Goal: Information Seeking & Learning: Check status

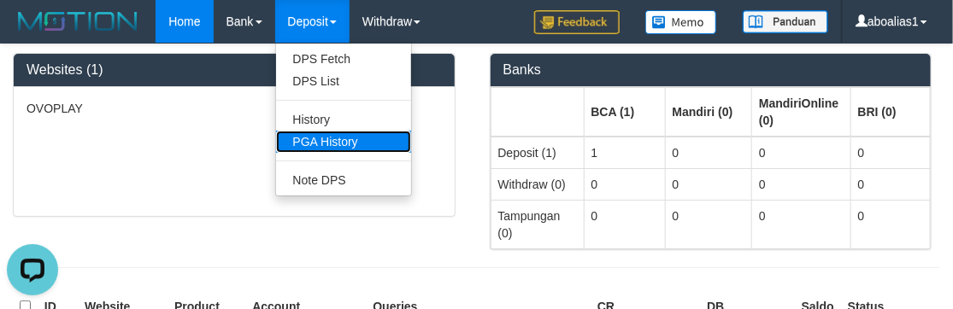
click at [318, 134] on link "PGA History" at bounding box center [343, 142] width 135 height 22
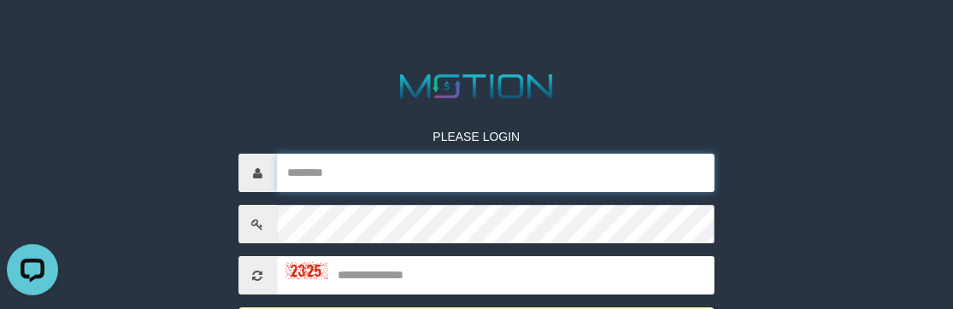
click at [443, 173] on input "text" at bounding box center [496, 174] width 438 height 38
type input "*********"
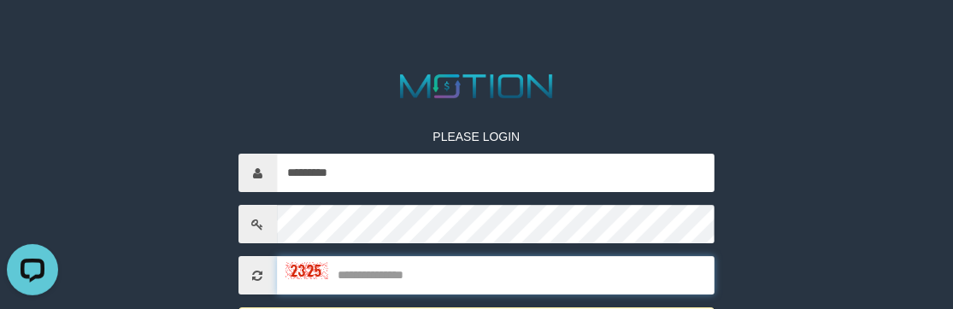
click at [378, 275] on input "text" at bounding box center [496, 276] width 438 height 38
type input "****"
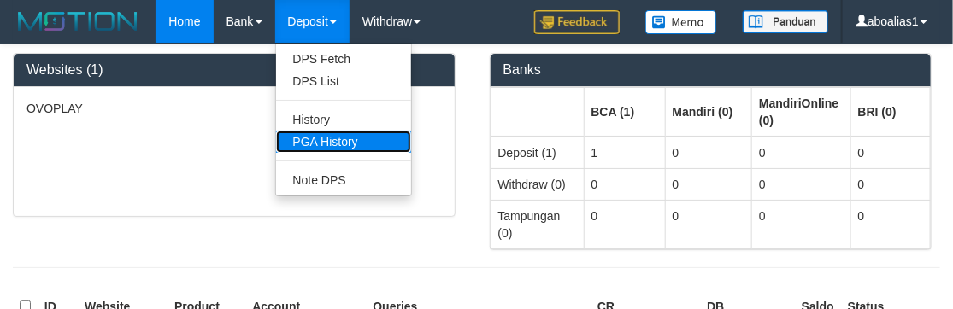
click at [316, 137] on link "PGA History" at bounding box center [343, 142] width 135 height 22
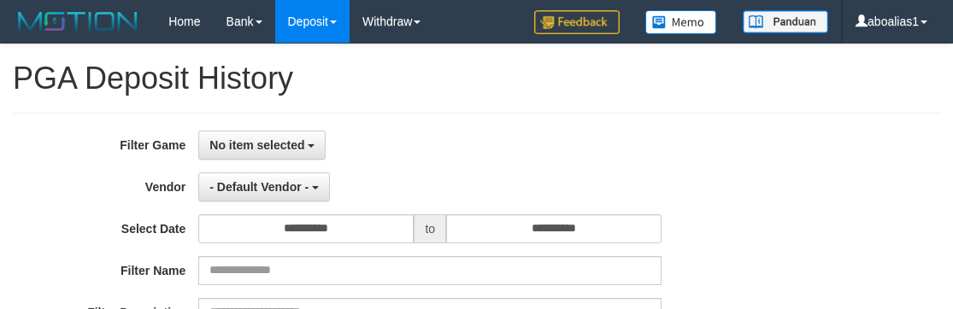
select select
select select "**"
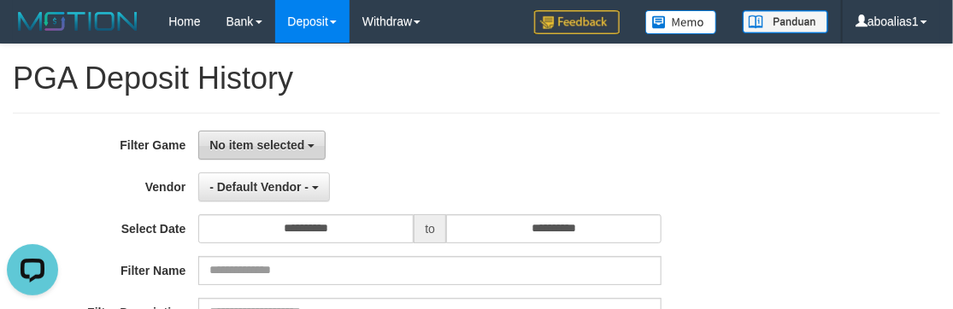
click at [289, 146] on span "No item selected" at bounding box center [256, 145] width 95 height 14
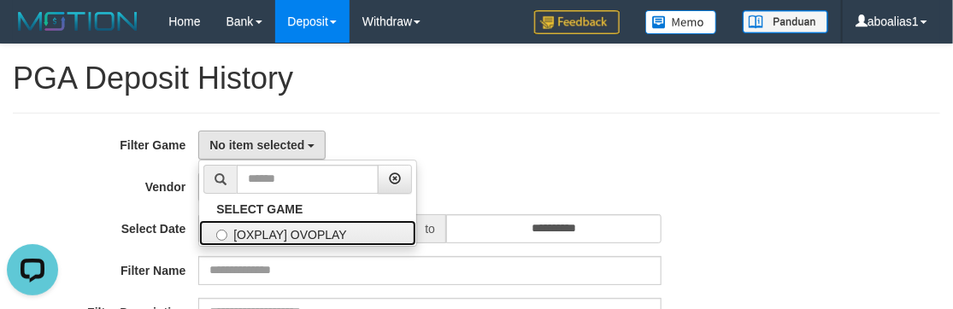
click at [285, 237] on label "[OXPLAY] OVOPLAY" at bounding box center [307, 233] width 217 height 26
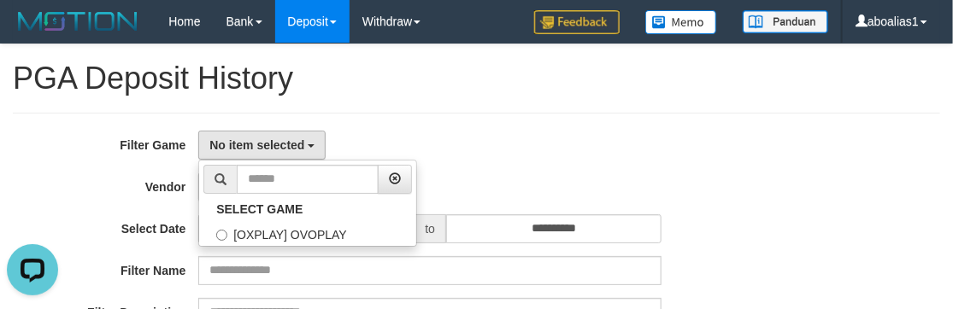
select select "****"
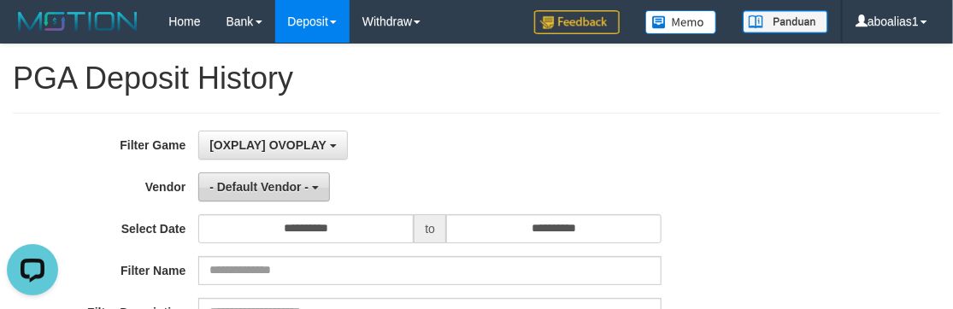
scroll to position [15, 0]
click at [273, 173] on button "- Default Vendor -" at bounding box center [264, 187] width 132 height 29
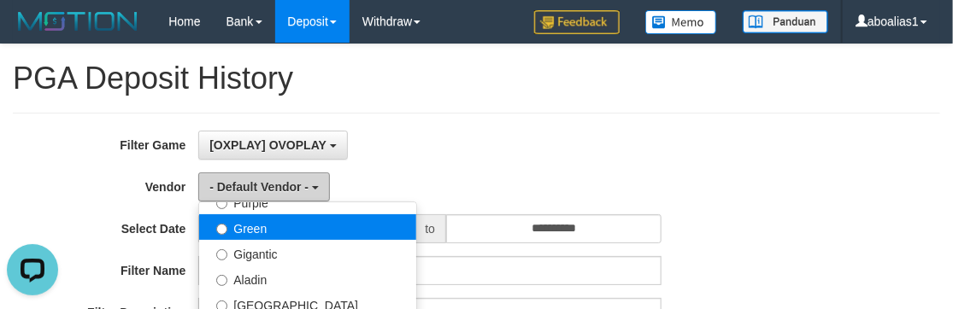
scroll to position [232, 0]
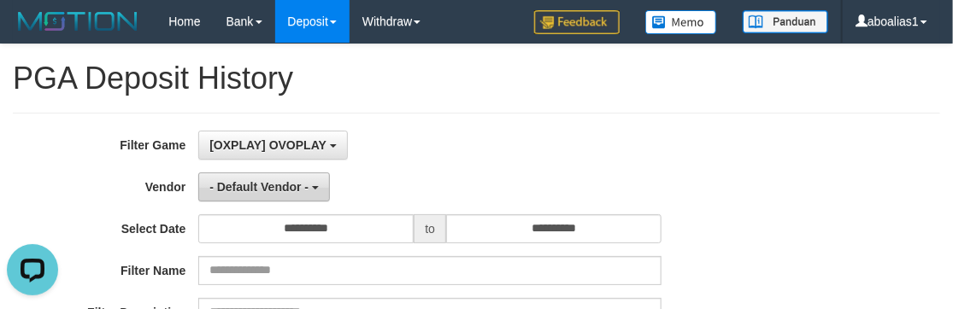
click at [246, 178] on button "- Default Vendor -" at bounding box center [264, 187] width 132 height 29
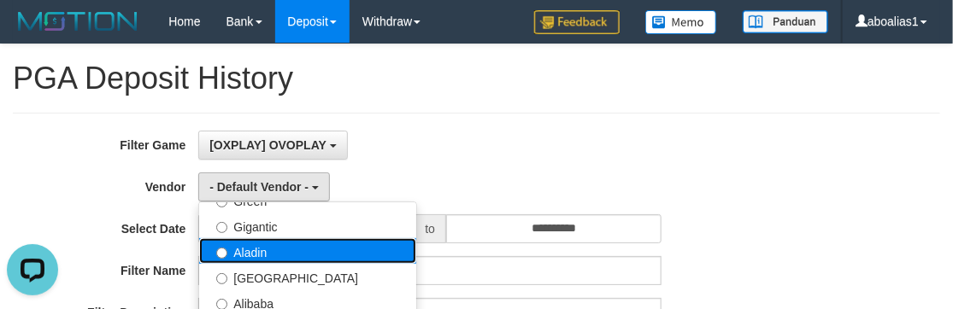
click at [261, 249] on label "Aladin" at bounding box center [307, 251] width 217 height 26
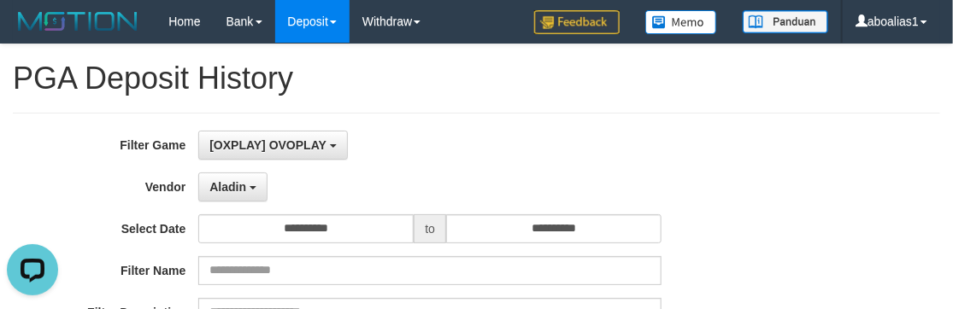
select select "**********"
drag, startPoint x: 119, startPoint y: 181, endPoint x: 359, endPoint y: 178, distance: 240.2
click at [124, 179] on label "Vendor" at bounding box center [99, 184] width 198 height 23
drag, startPoint x: 585, startPoint y: 173, endPoint x: 426, endPoint y: 197, distance: 160.0
click at [584, 173] on div "Aladin - Default Vendor - Lucy Luna Atlas WD LB Java Purple Green Gigantic Alad…" at bounding box center [429, 187] width 463 height 29
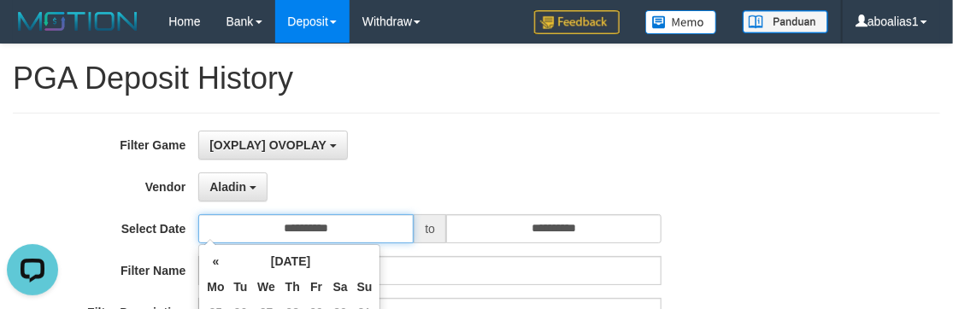
click at [366, 238] on input "**********" at bounding box center [305, 228] width 215 height 29
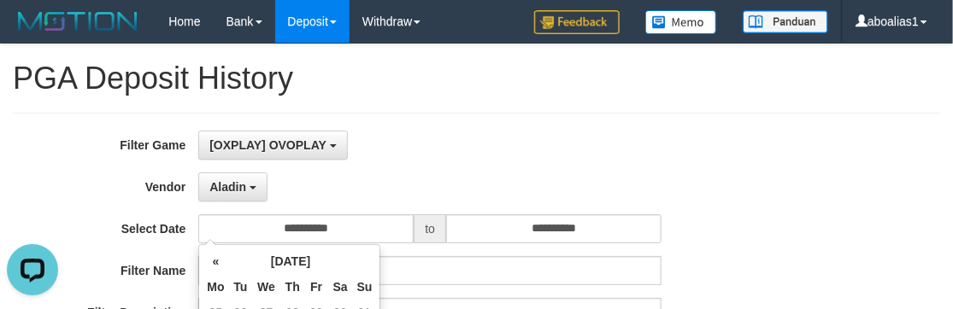
click at [756, 233] on div "**********" at bounding box center [397, 228] width 794 height 29
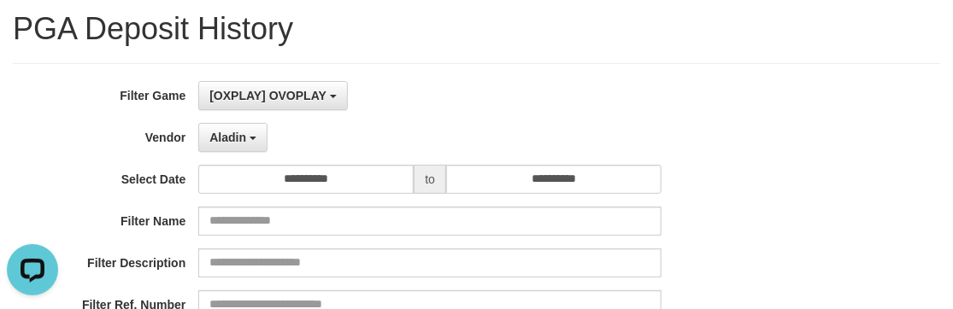
scroll to position [77, 0]
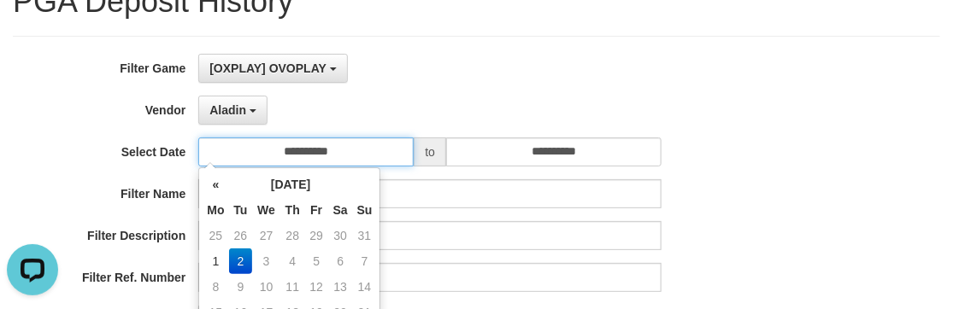
click at [325, 151] on input "**********" at bounding box center [305, 152] width 215 height 29
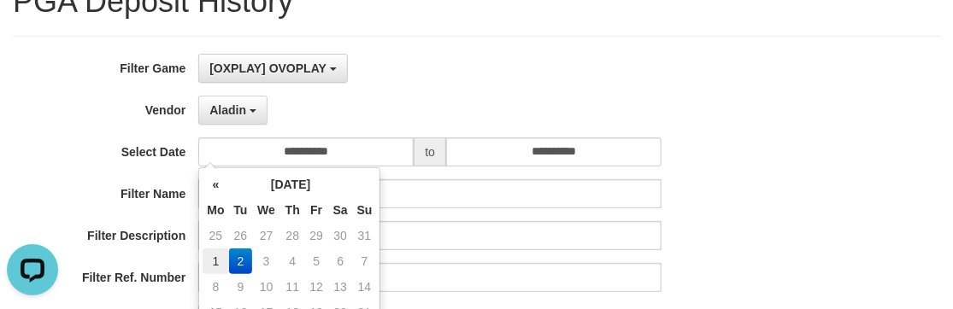
click at [222, 256] on td "1" at bounding box center [216, 262] width 26 height 26
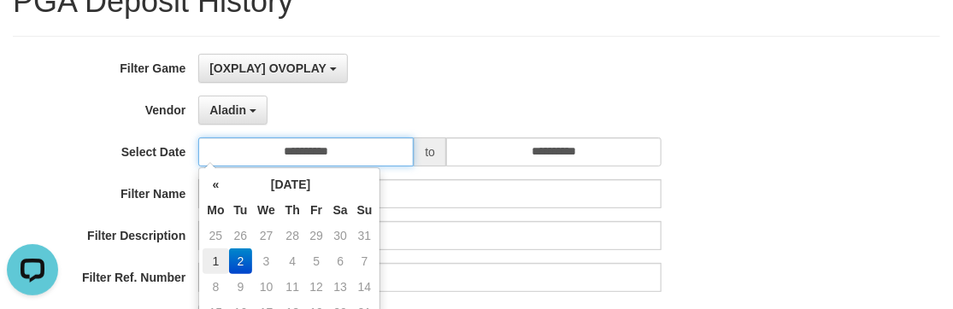
type input "**********"
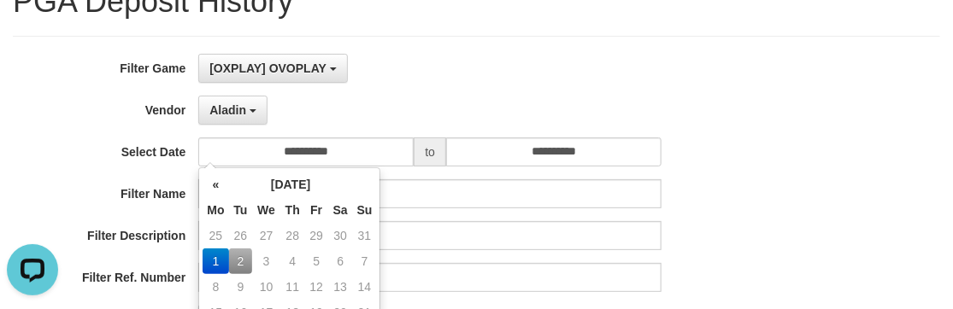
click at [542, 118] on div "Aladin - Default Vendor - Lucy Luna Atlas WD LB Java Purple Green Gigantic Alad…" at bounding box center [429, 110] width 463 height 29
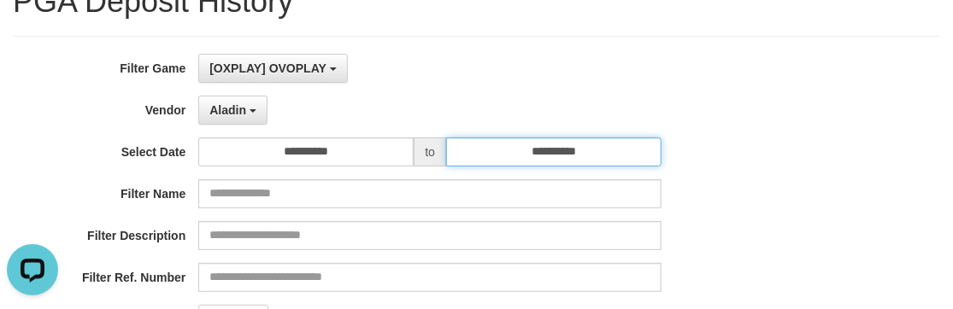
click at [541, 141] on input "**********" at bounding box center [553, 152] width 215 height 29
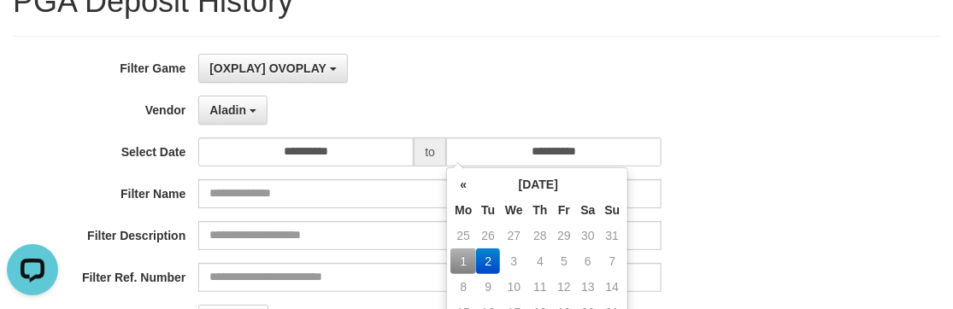
click at [464, 251] on td "1" at bounding box center [463, 262] width 26 height 26
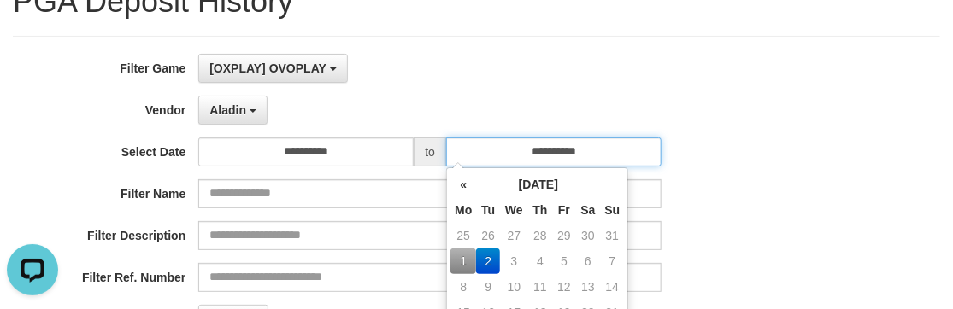
type input "**********"
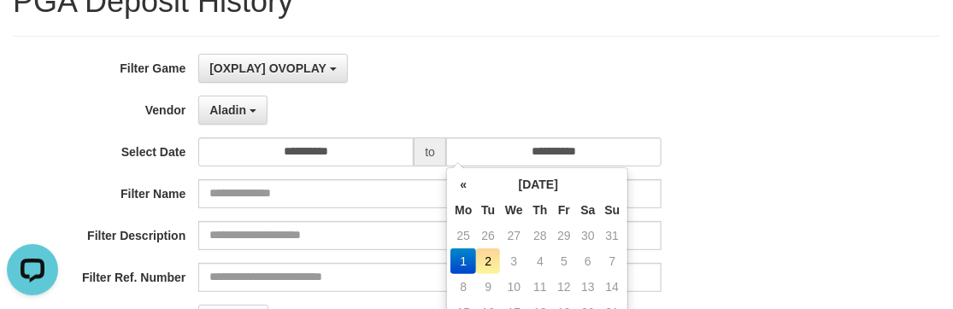
drag, startPoint x: 74, startPoint y: 156, endPoint x: 118, endPoint y: 149, distance: 44.1
click at [75, 154] on label "Select Date" at bounding box center [99, 149] width 198 height 23
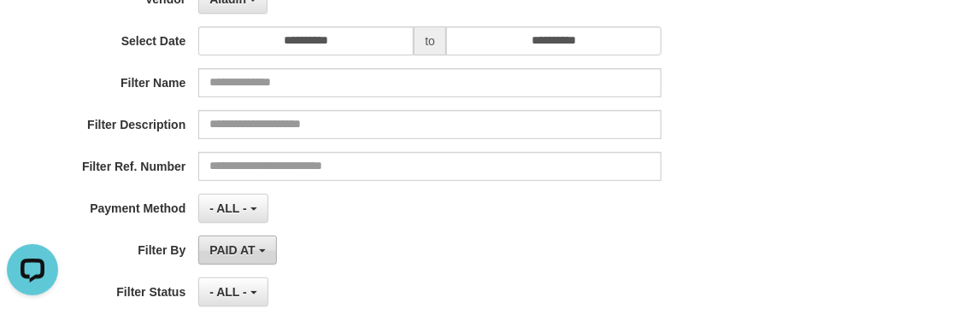
scroll to position [310, 0]
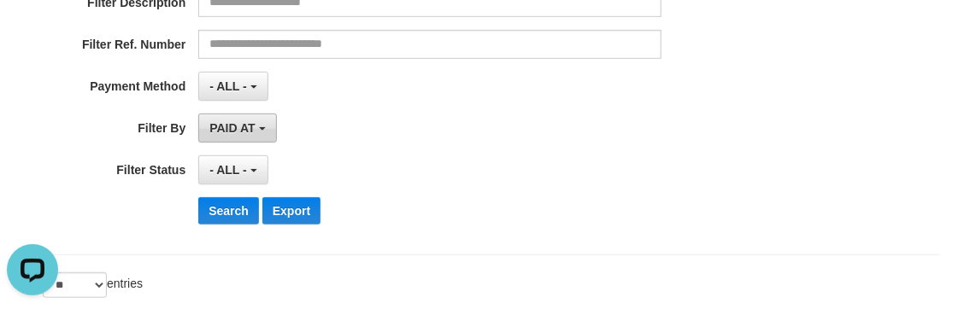
click at [247, 123] on span "PAID AT" at bounding box center [231, 128] width 45 height 14
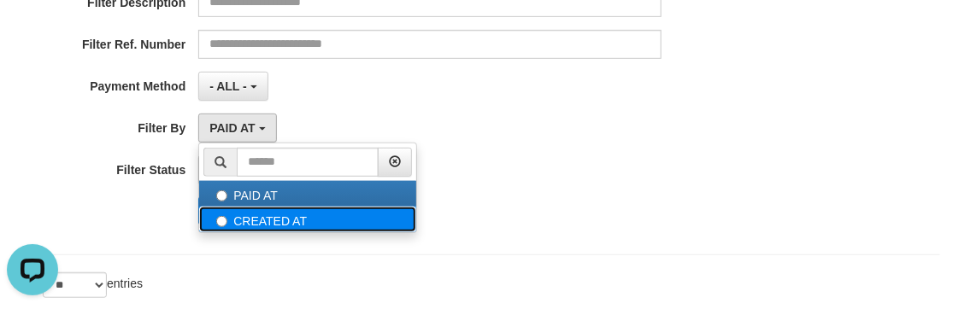
click at [225, 207] on label "CREATED AT" at bounding box center [307, 220] width 217 height 26
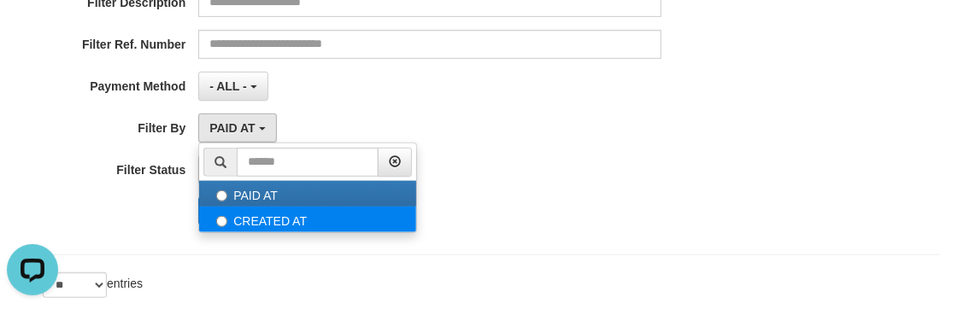
select select "*"
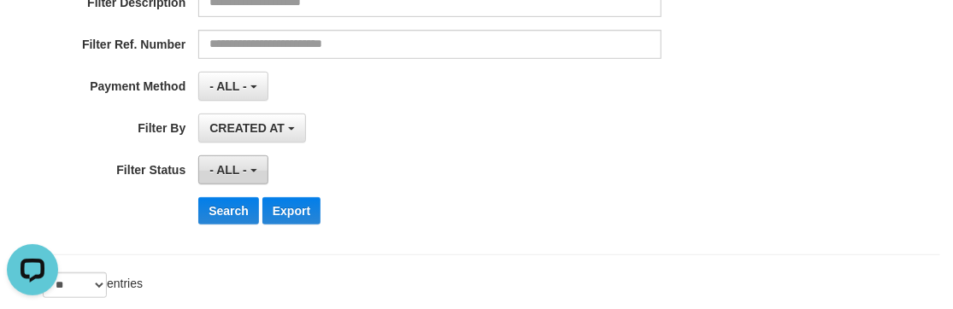
click at [226, 163] on span "- ALL -" at bounding box center [228, 170] width 38 height 14
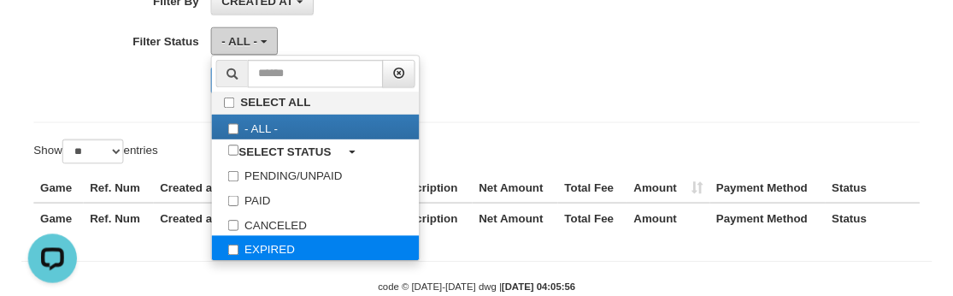
scroll to position [466, 0]
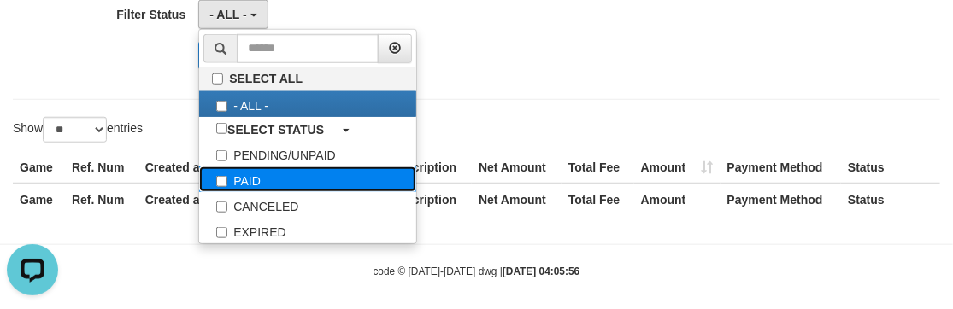
click at [244, 185] on label "PAID" at bounding box center [307, 180] width 217 height 26
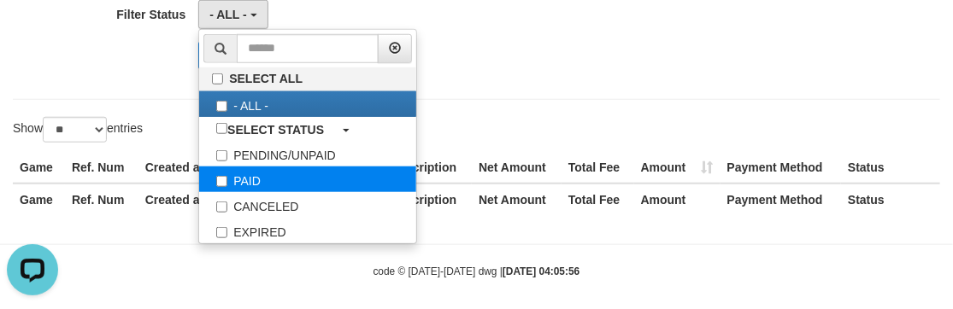
select select "*"
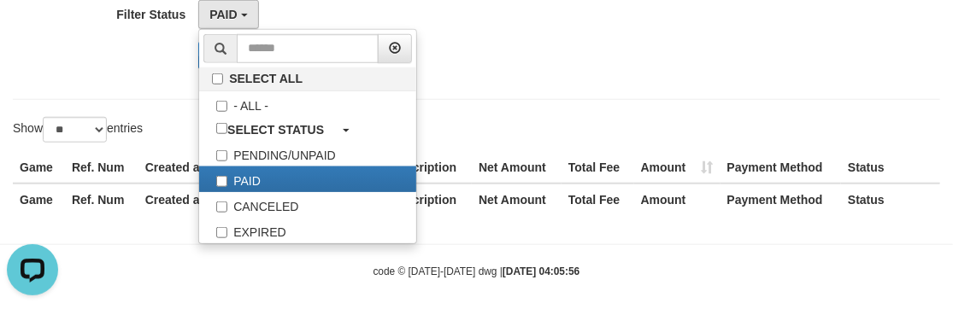
drag, startPoint x: 129, startPoint y: 87, endPoint x: 250, endPoint y: 62, distance: 123.9
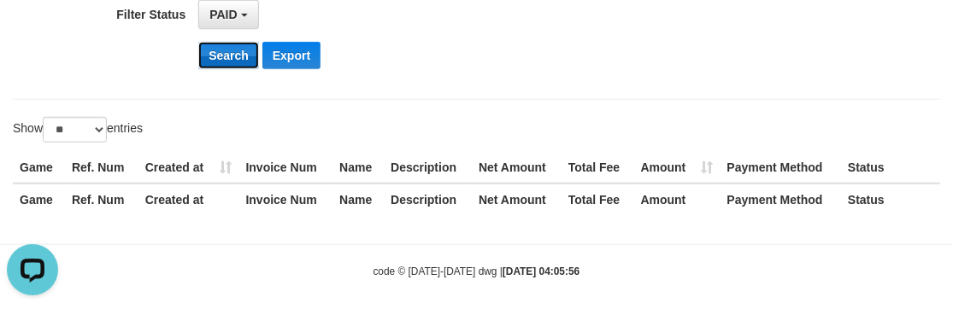
click at [250, 62] on button "Search" at bounding box center [228, 55] width 61 height 27
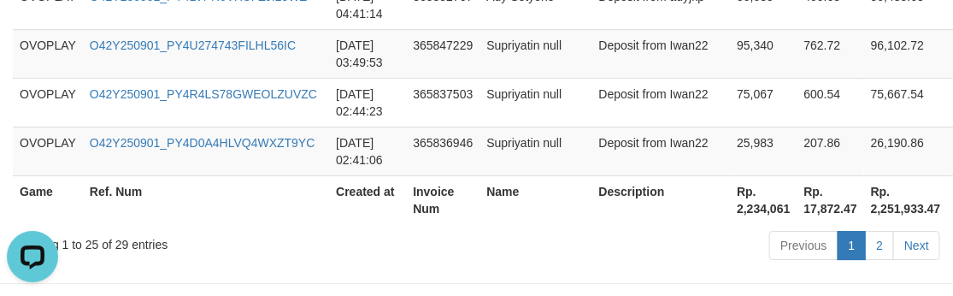
scroll to position [1770, 0]
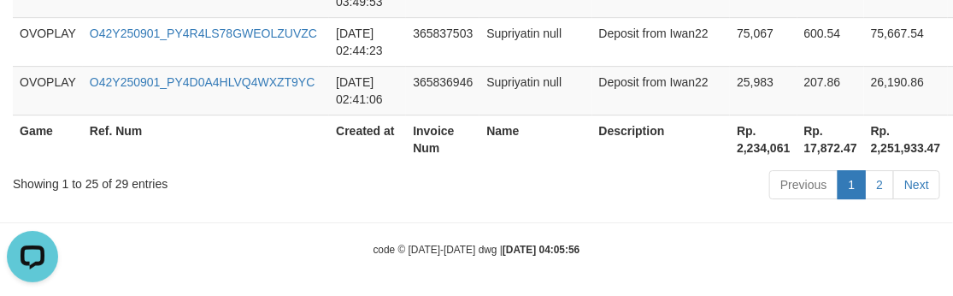
click at [730, 125] on th "Rp. 2,234,061" at bounding box center [763, 139] width 67 height 49
click at [730, 144] on th "Rp. 2,234,061" at bounding box center [763, 139] width 67 height 49
copy th "2,234,061"
click at [412, 189] on div "Previous 1 2 Next" at bounding box center [675, 186] width 530 height 37
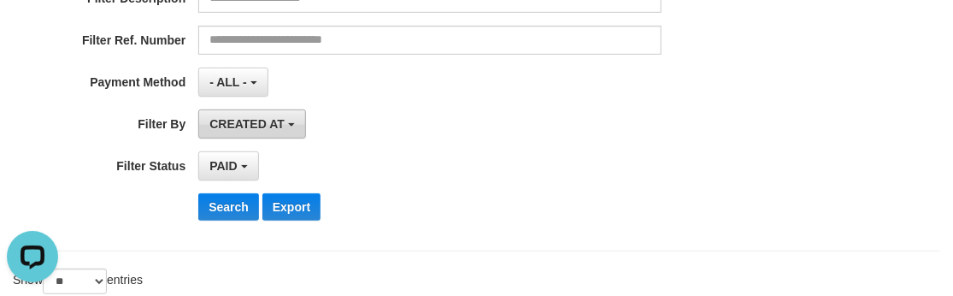
scroll to position [294, 0]
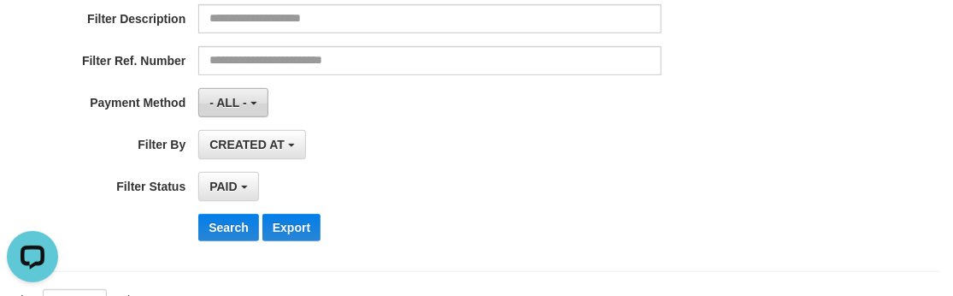
click at [238, 101] on span "- ALL -" at bounding box center [228, 103] width 38 height 14
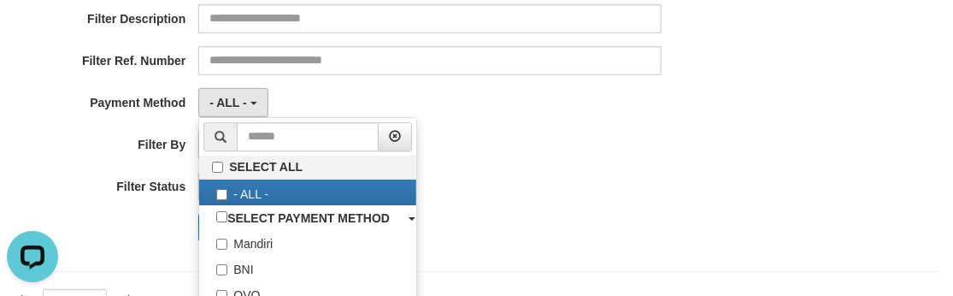
drag, startPoint x: 611, startPoint y: 105, endPoint x: 538, endPoint y: 119, distance: 73.9
click at [605, 109] on div "- ALL - SELECT ALL - ALL - SELECT PAYMENT METHOD Mandiri BNI OVO CIMB BRI MAYBA…" at bounding box center [429, 102] width 463 height 29
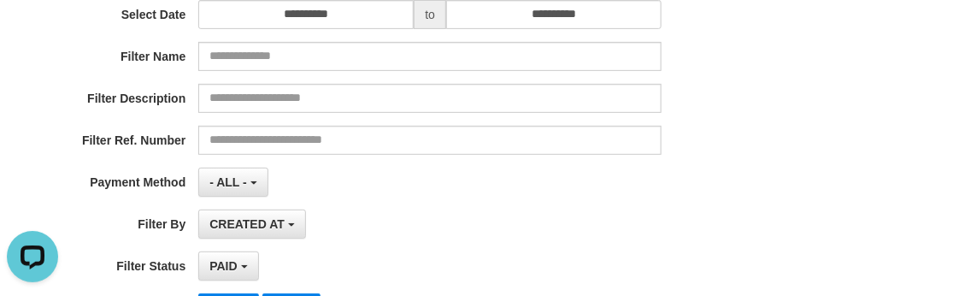
scroll to position [138, 0]
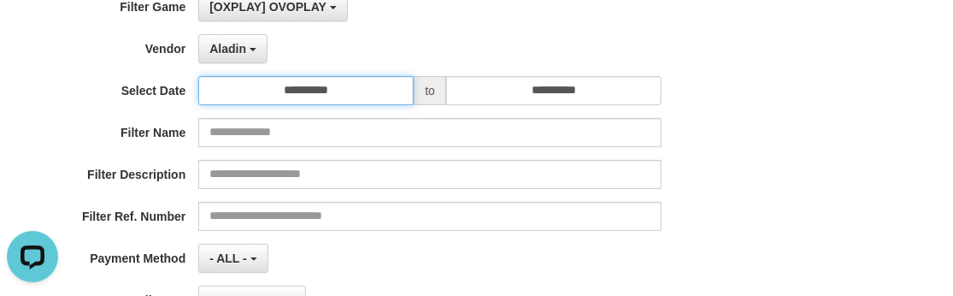
click at [295, 89] on input "**********" at bounding box center [305, 90] width 215 height 29
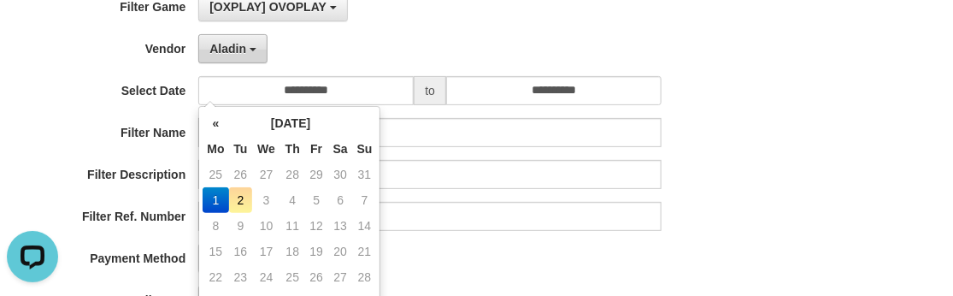
click at [231, 56] on button "Aladin" at bounding box center [232, 48] width 69 height 29
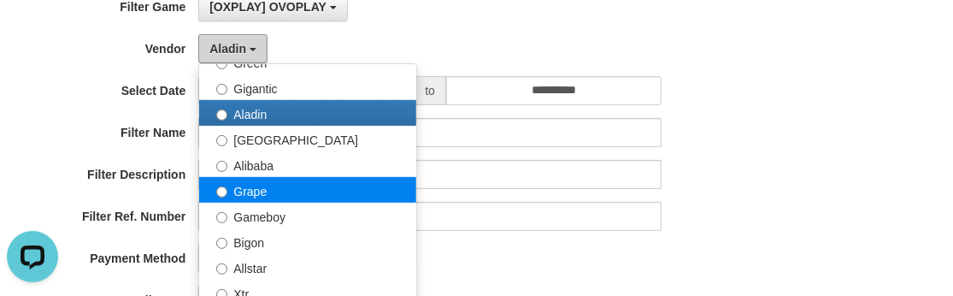
scroll to position [310, 0]
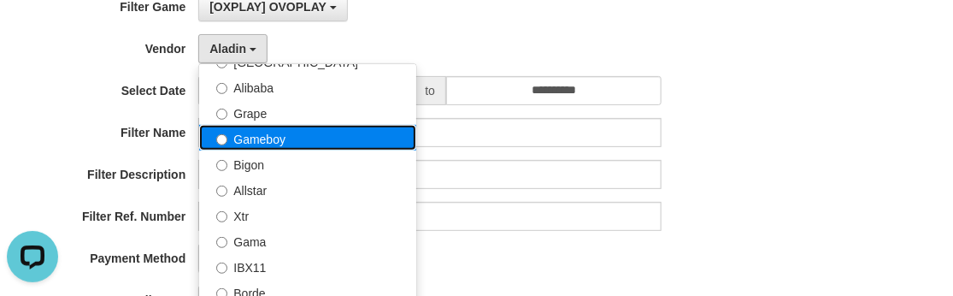
click at [276, 146] on label "Gameboy" at bounding box center [307, 138] width 217 height 26
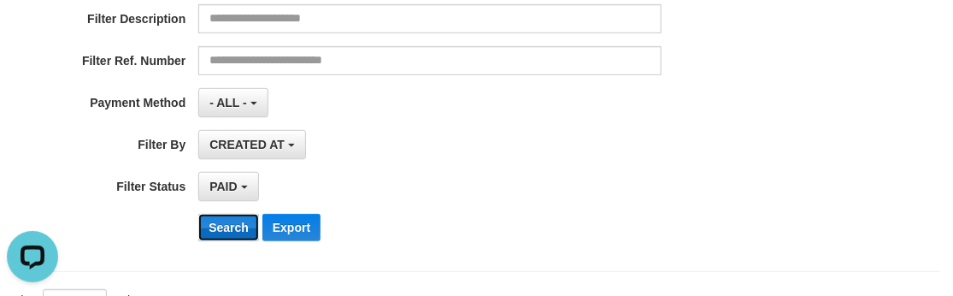
click at [220, 219] on button "Search" at bounding box center [228, 227] width 61 height 27
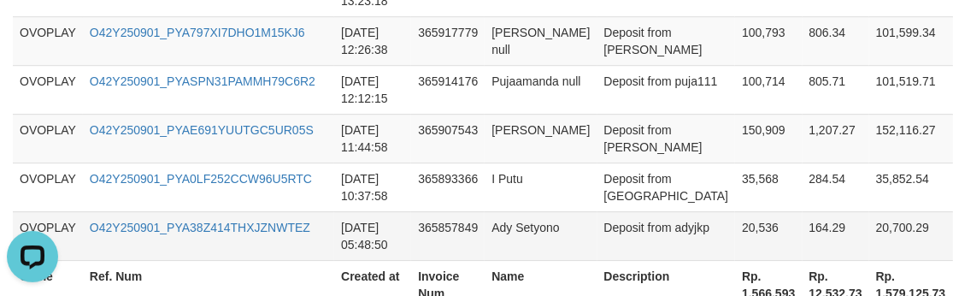
scroll to position [1770, 0]
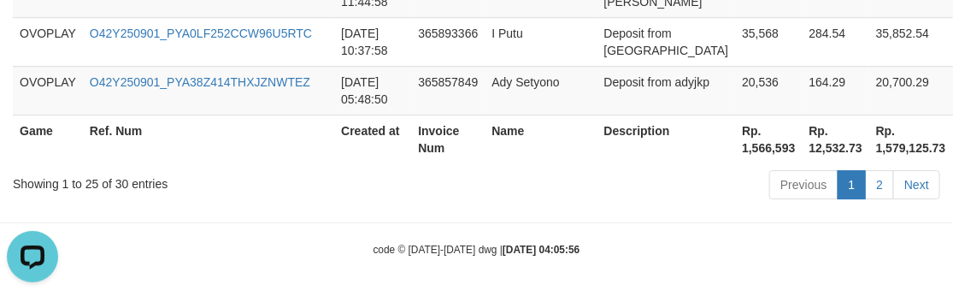
click at [735, 148] on th "Rp. 1,566,593" at bounding box center [768, 139] width 67 height 49
copy th "1,566,593"
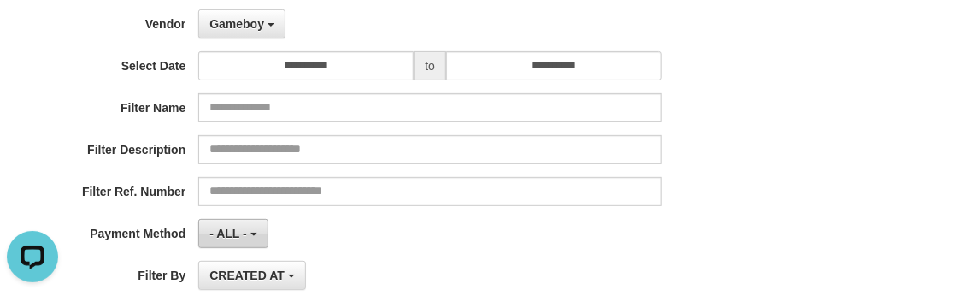
scroll to position [77, 0]
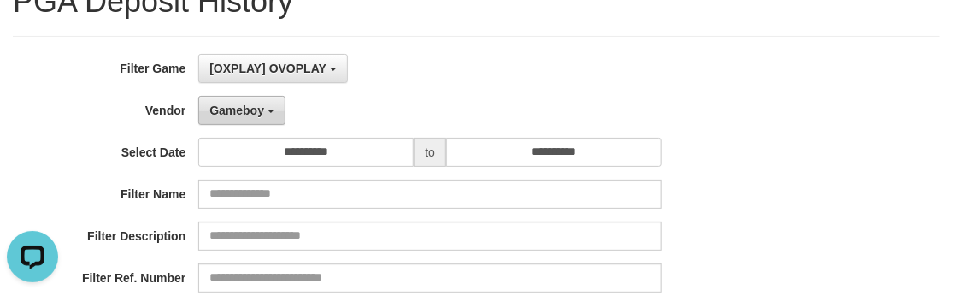
click at [250, 112] on span "Gameboy" at bounding box center [236, 110] width 55 height 14
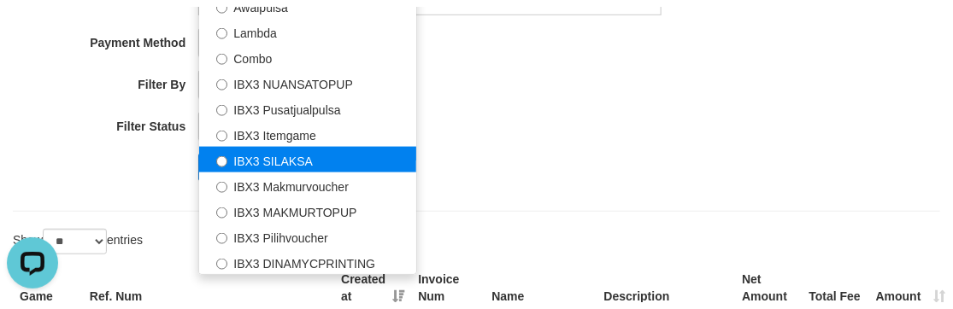
scroll to position [388, 0]
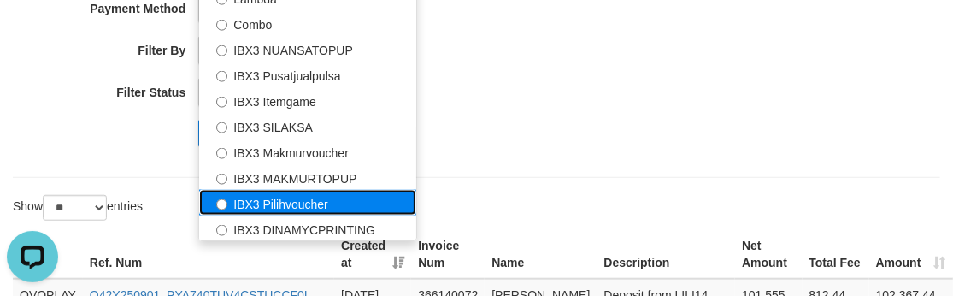
click at [286, 197] on label "IBX3 Pilihvoucher" at bounding box center [307, 203] width 217 height 26
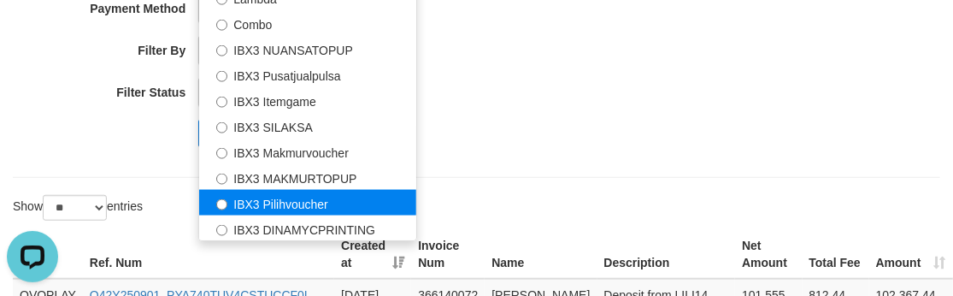
select select "**********"
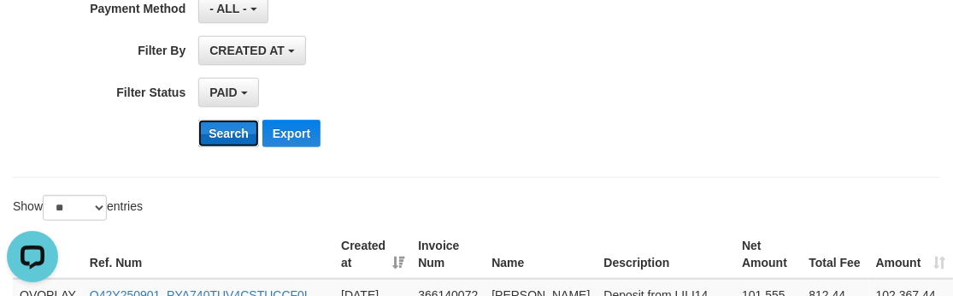
click at [227, 138] on button "Search" at bounding box center [228, 133] width 61 height 27
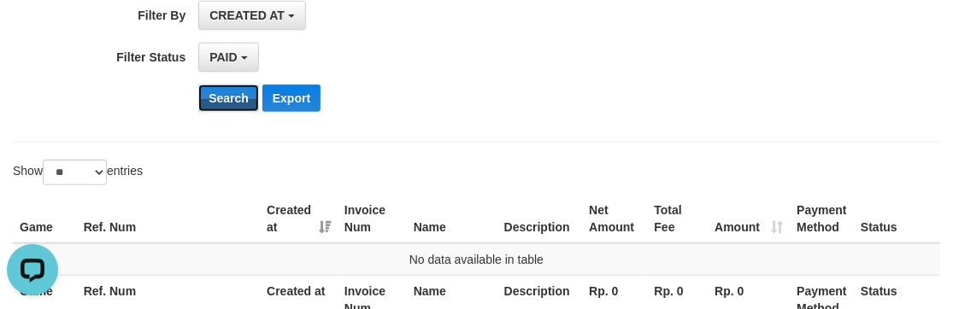
scroll to position [340, 0]
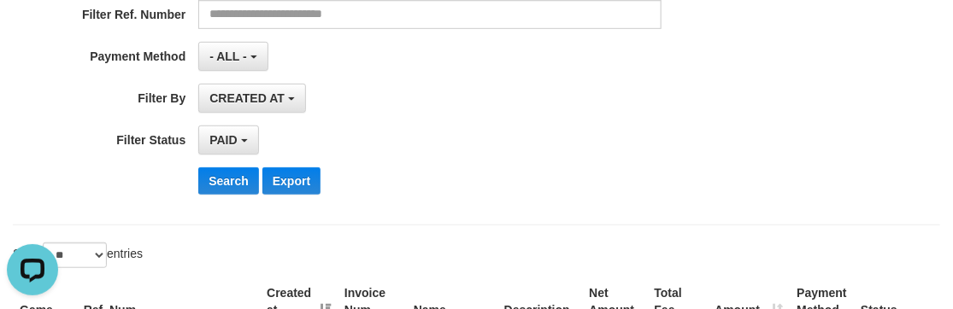
drag, startPoint x: 414, startPoint y: 129, endPoint x: 399, endPoint y: 129, distance: 15.4
click at [414, 129] on div "PAID SELECT ALL - ALL - SELECT STATUS PENDING/UNPAID PAID CANCELED EXPIRED" at bounding box center [429, 140] width 463 height 29
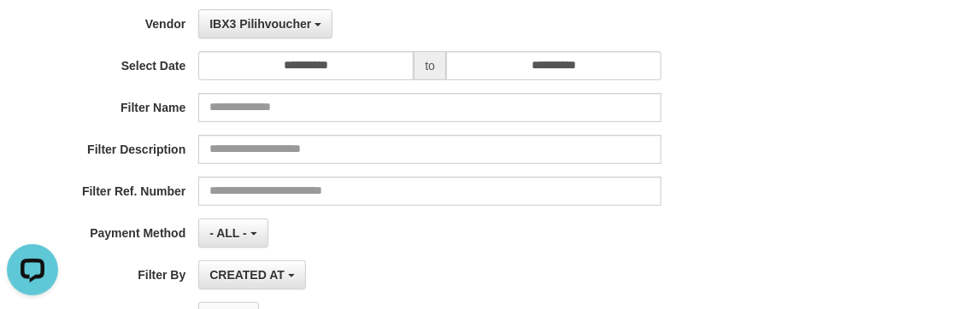
scroll to position [0, 0]
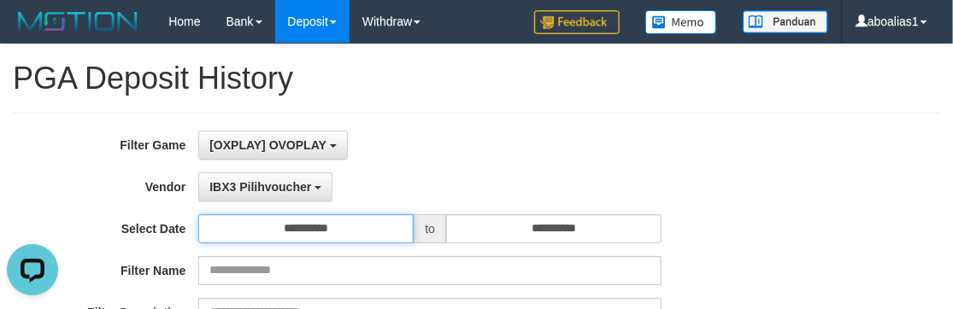
click at [278, 232] on input "**********" at bounding box center [305, 228] width 215 height 29
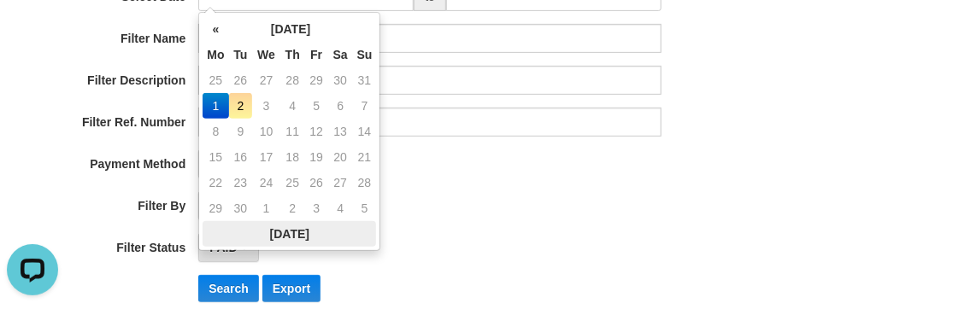
click at [286, 234] on th "Today" at bounding box center [289, 234] width 173 height 26
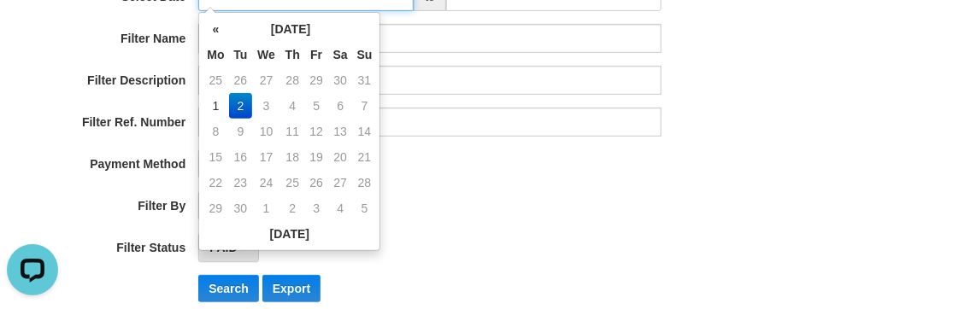
type input "**********"
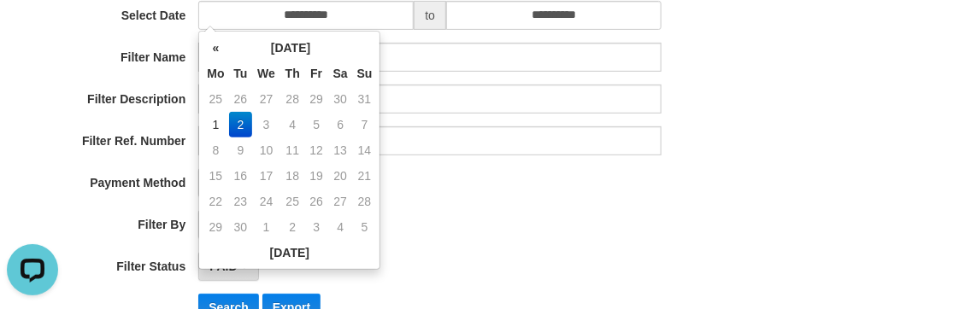
click at [496, 244] on div "**********" at bounding box center [397, 125] width 794 height 417
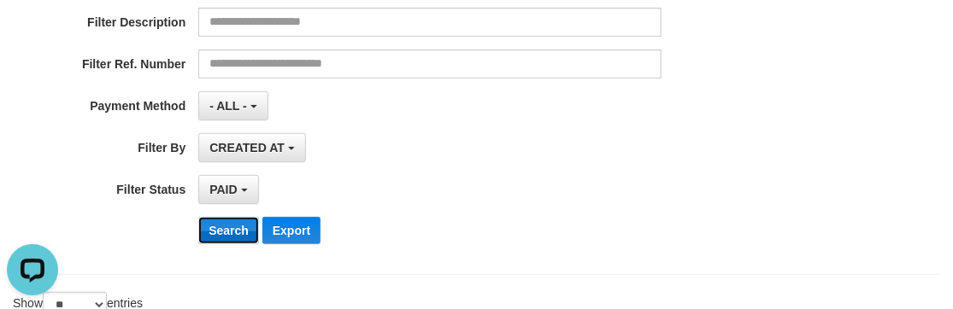
click at [220, 226] on button "Search" at bounding box center [228, 230] width 61 height 27
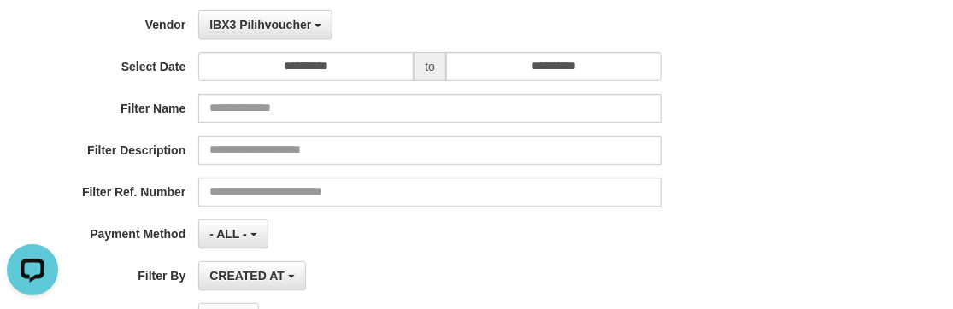
scroll to position [29, 0]
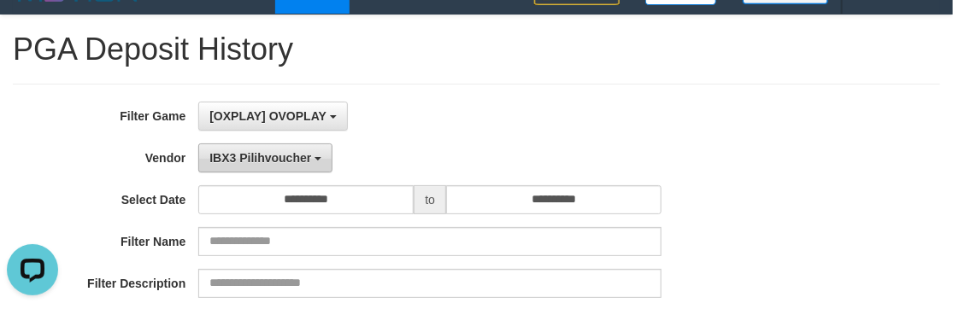
click at [277, 159] on span "IBX3 Pilihvoucher" at bounding box center [260, 158] width 102 height 14
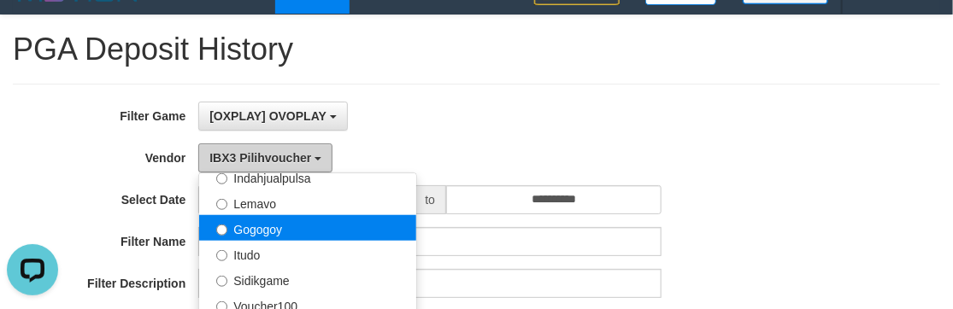
scroll to position [482, 0]
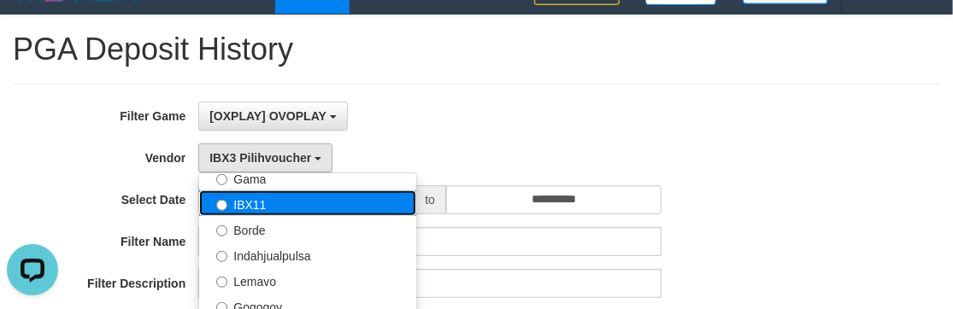
click at [257, 206] on label "IBX11" at bounding box center [307, 204] width 217 height 26
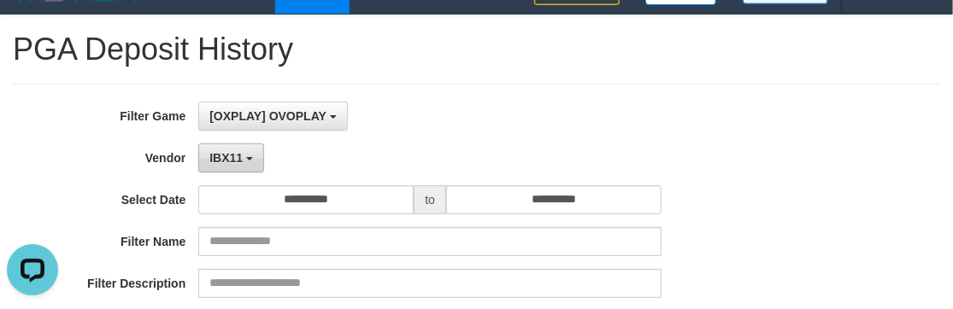
click at [248, 166] on button "IBX11" at bounding box center [231, 158] width 66 height 29
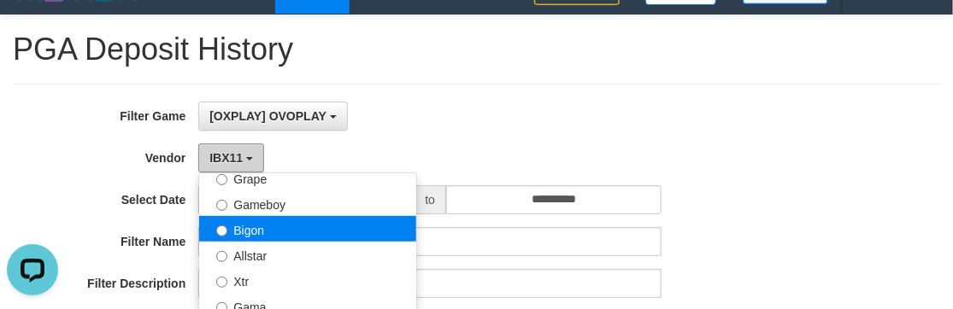
scroll to position [326, 0]
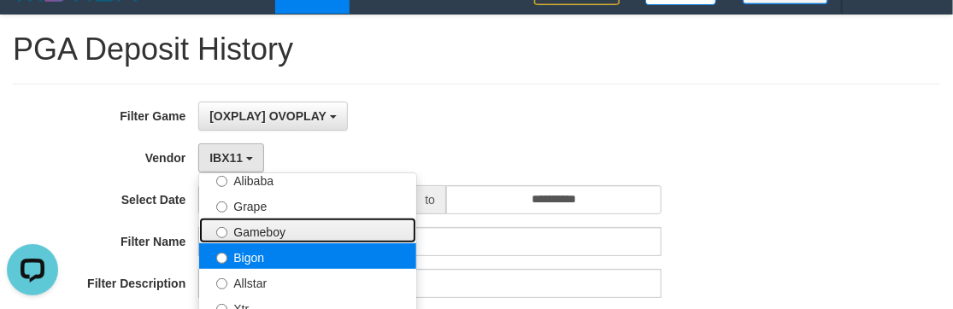
click at [270, 231] on label "Gameboy" at bounding box center [307, 231] width 217 height 26
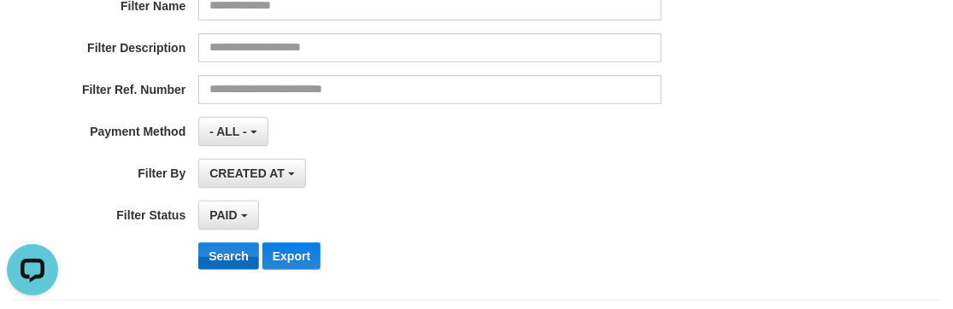
scroll to position [340, 0]
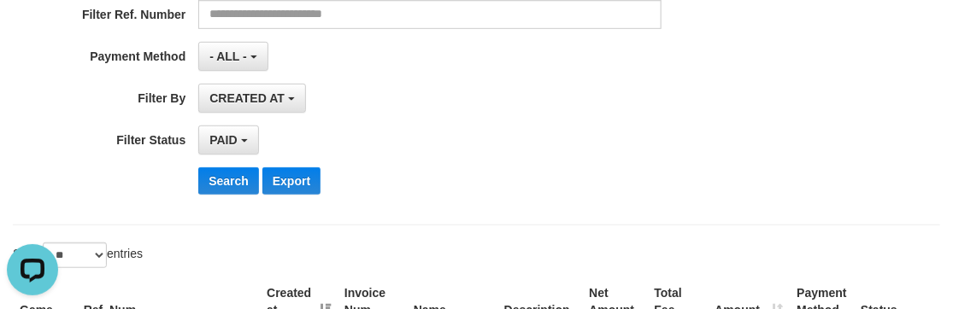
click at [228, 191] on button "Search" at bounding box center [228, 180] width 61 height 27
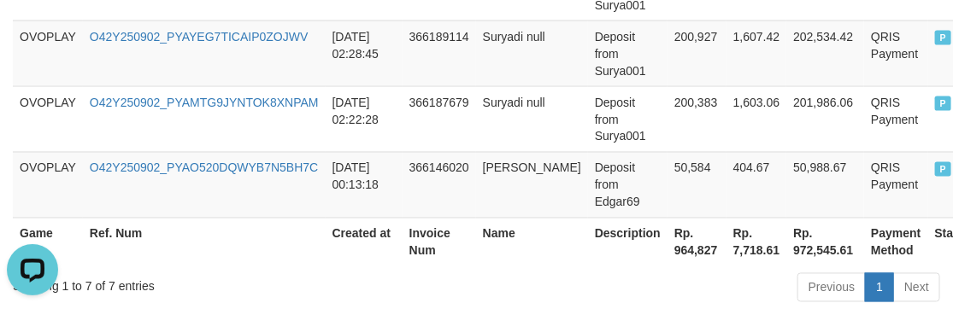
scroll to position [1001, 0]
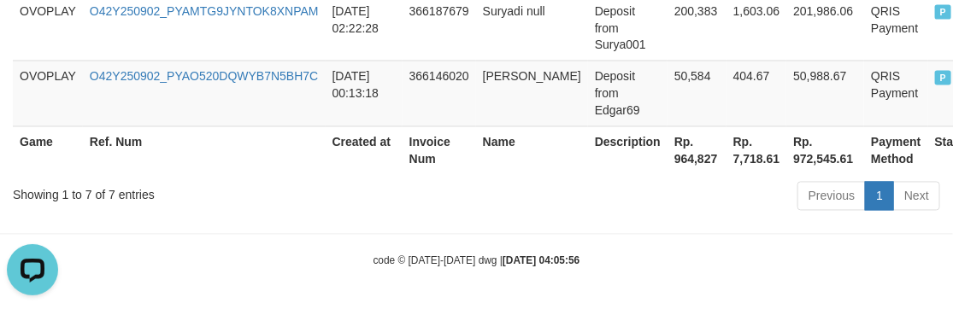
click at [667, 163] on th "Rp. 964,827" at bounding box center [696, 150] width 59 height 49
copy th "964,827"
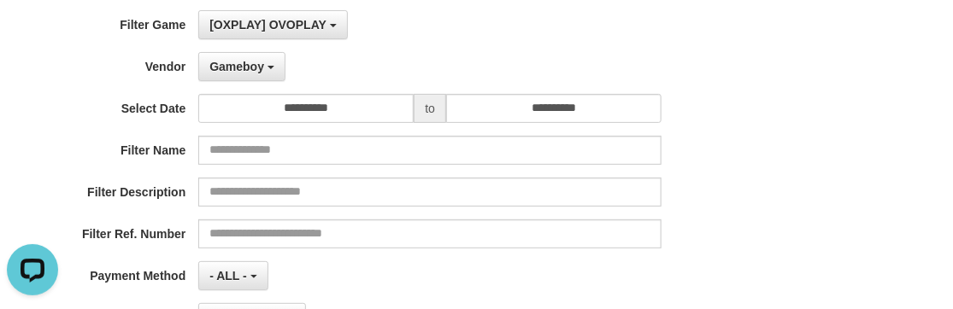
scroll to position [0, 0]
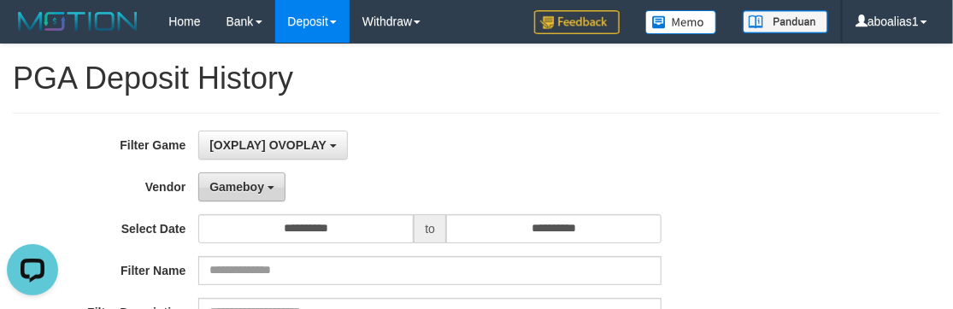
click at [258, 186] on span "Gameboy" at bounding box center [236, 187] width 55 height 14
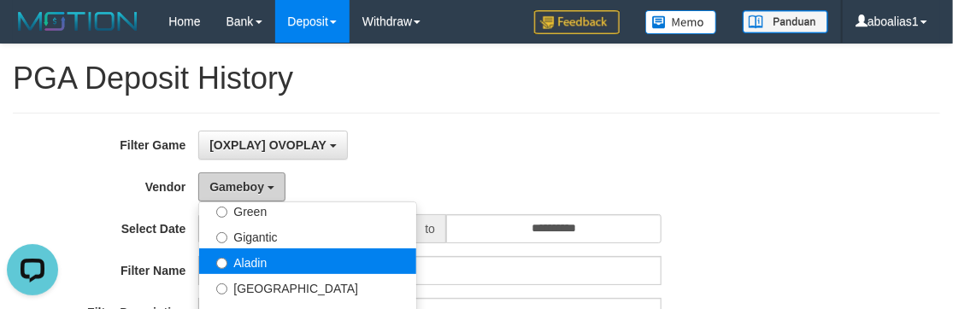
scroll to position [249, 0]
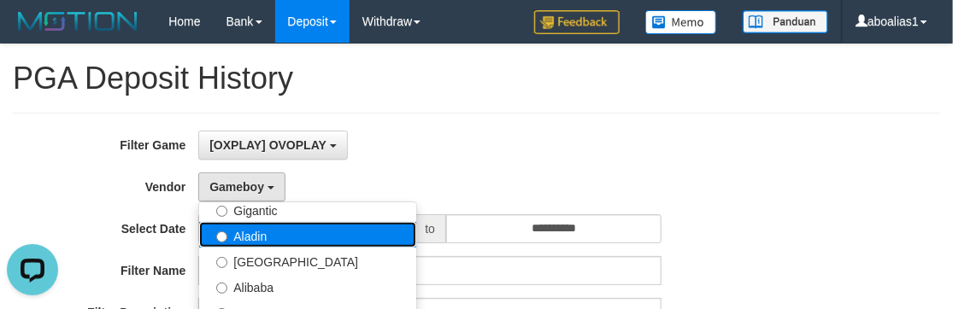
click at [287, 238] on label "Aladin" at bounding box center [307, 235] width 217 height 26
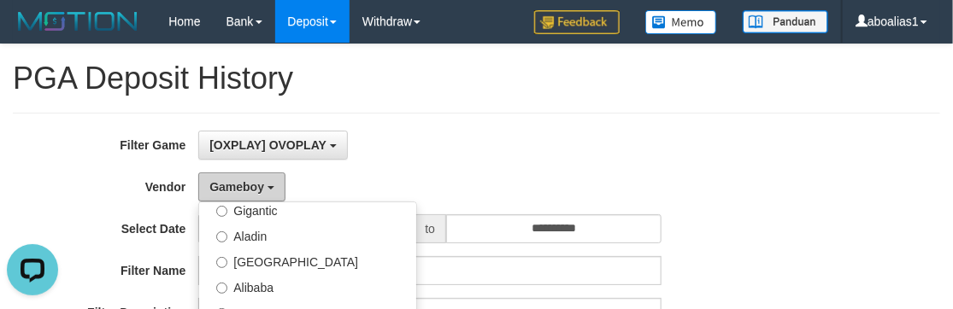
select select "**********"
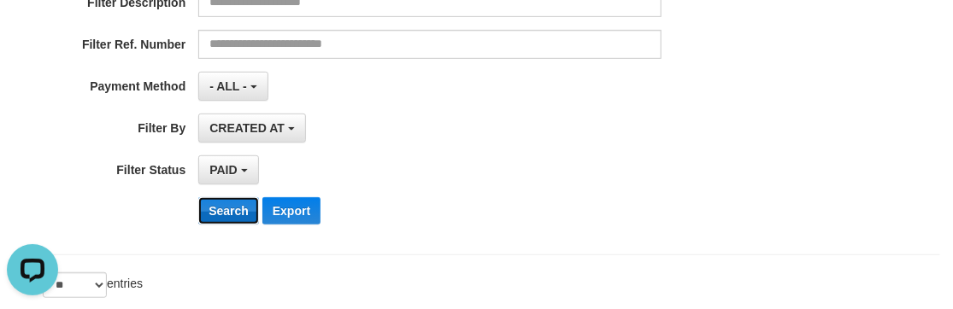
click at [226, 214] on button "Search" at bounding box center [228, 210] width 61 height 27
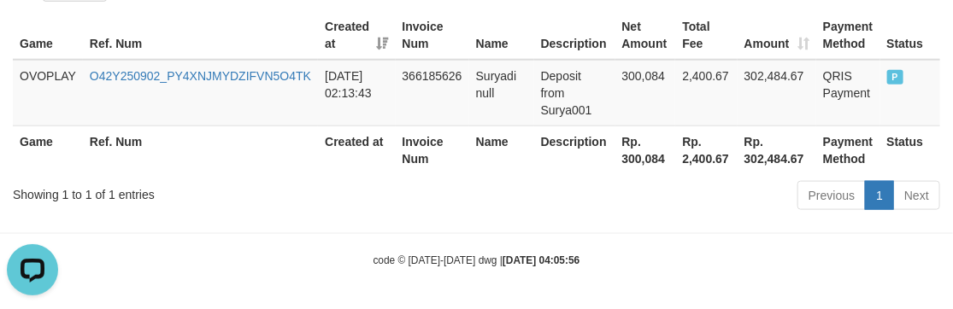
click at [632, 153] on th "Rp. 300,084" at bounding box center [645, 150] width 61 height 49
click at [629, 153] on th "Rp. 300,084" at bounding box center [645, 150] width 61 height 49
copy th "300,084"
click at [314, 257] on div "code © 2012-2018 dwg | 2025/09/02 04:05:56" at bounding box center [476, 259] width 953 height 17
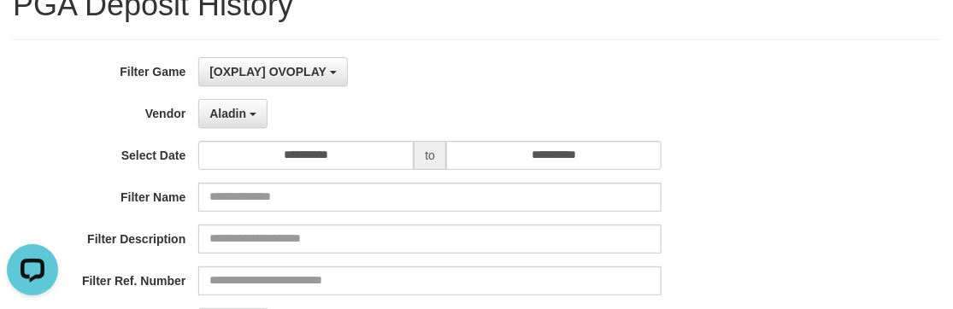
scroll to position [0, 0]
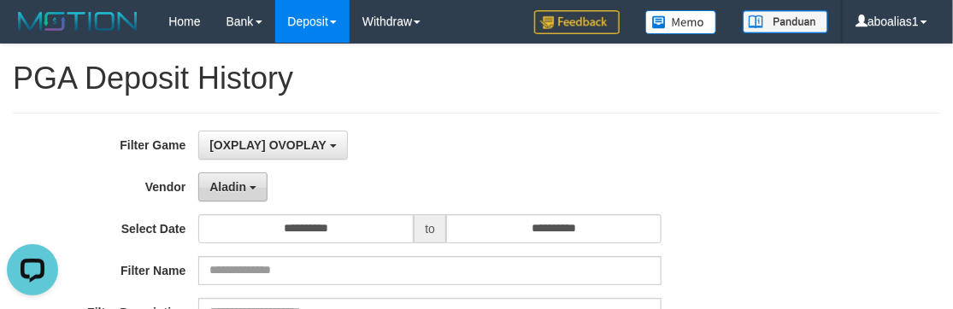
click at [256, 182] on button "Aladin" at bounding box center [232, 187] width 69 height 29
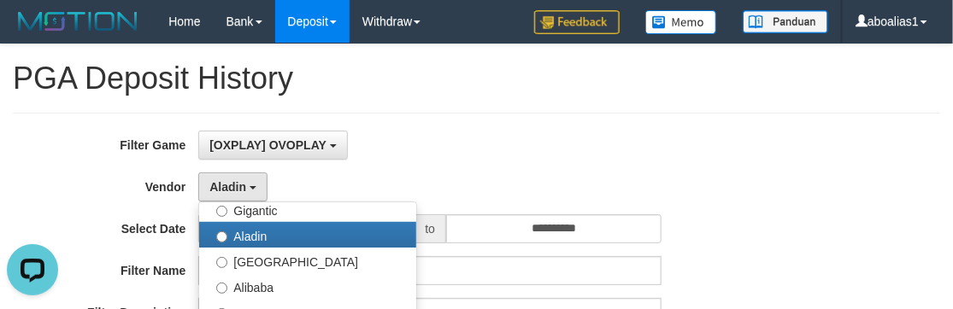
click at [435, 156] on div "[OXPLAY] OVOPLAY SELECT GAME [OXPLAY] OVOPLAY" at bounding box center [429, 145] width 463 height 29
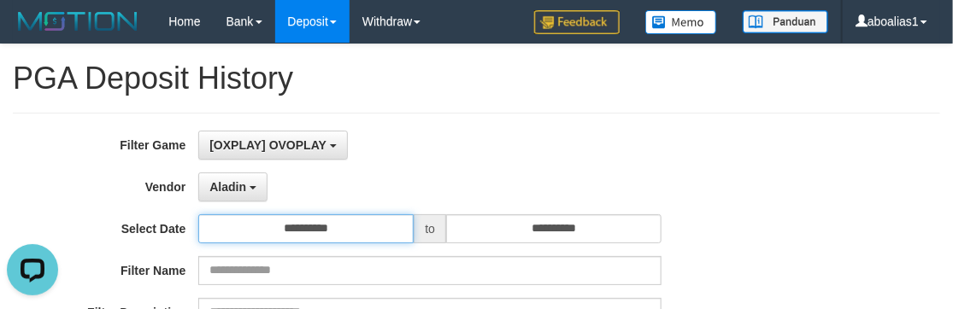
click at [325, 217] on input "**********" at bounding box center [305, 228] width 215 height 29
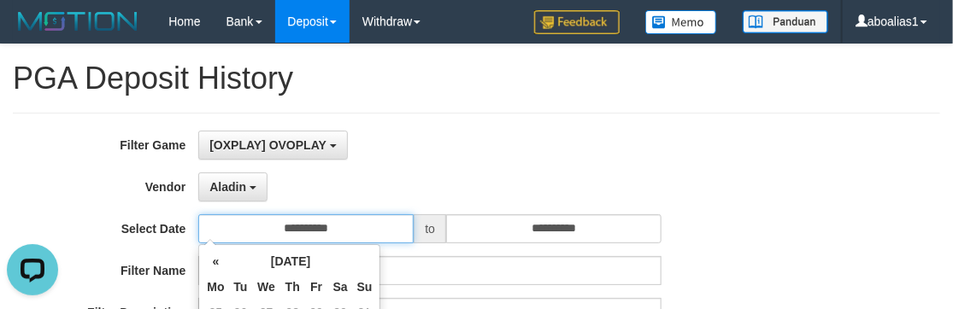
scroll to position [155, 0]
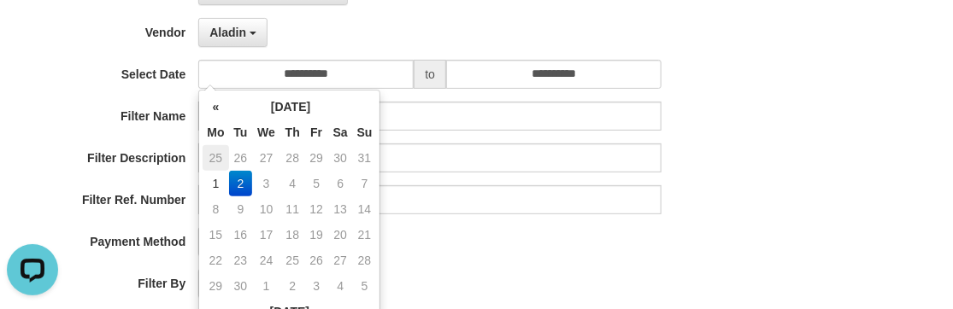
click at [209, 160] on td "25" at bounding box center [216, 158] width 26 height 26
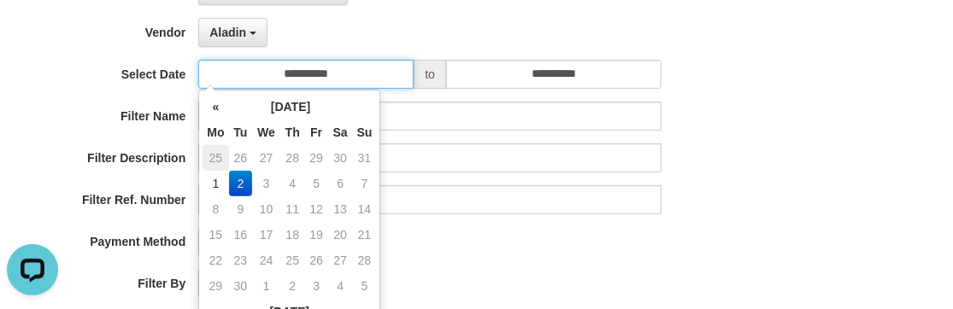
type input "**********"
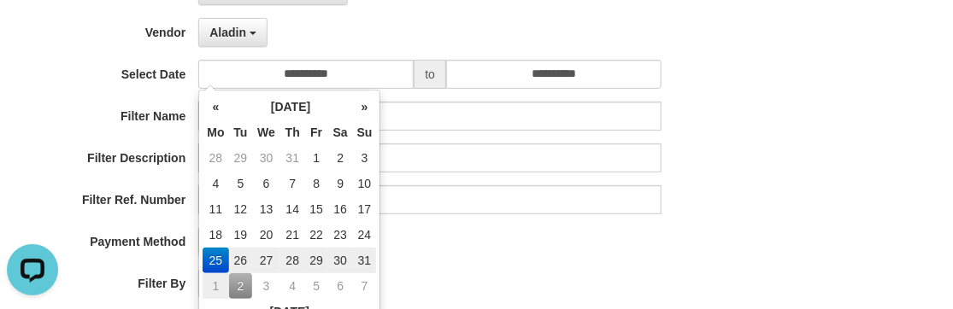
click at [549, 254] on div "- ALL - SELECT ALL - ALL - SELECT PAYMENT METHOD Mandiri BNI OVO CIMB BRI MAYBA…" at bounding box center [429, 241] width 463 height 29
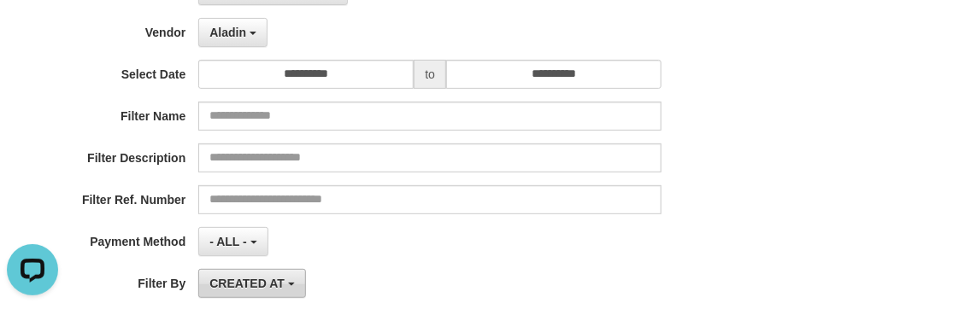
scroll to position [232, 0]
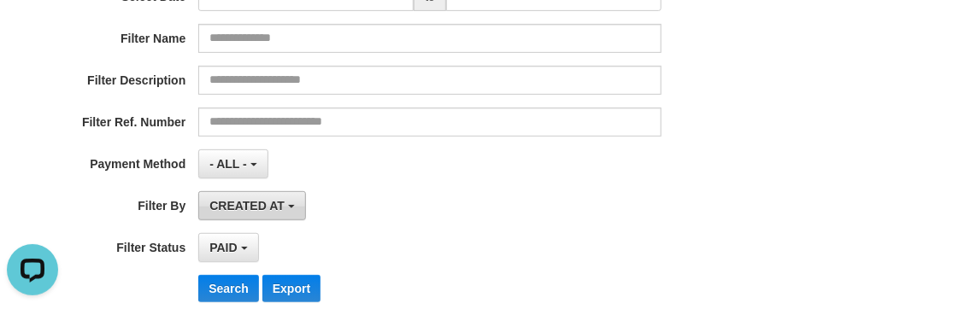
click at [256, 209] on span "CREATED AT" at bounding box center [246, 206] width 75 height 14
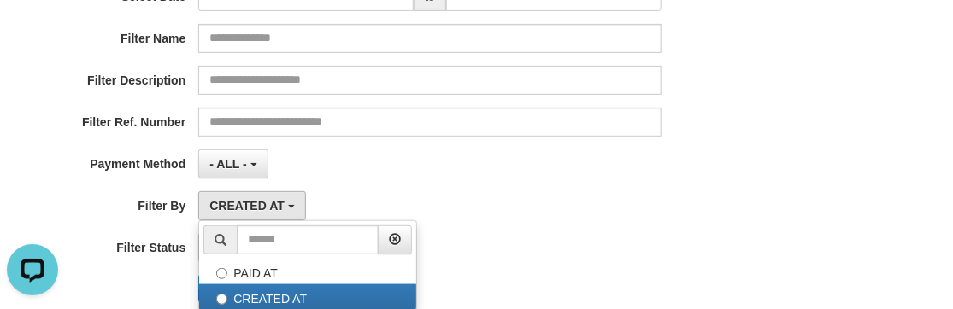
click at [252, 282] on ul "PAID AT CREATED AT" at bounding box center [307, 265] width 219 height 91
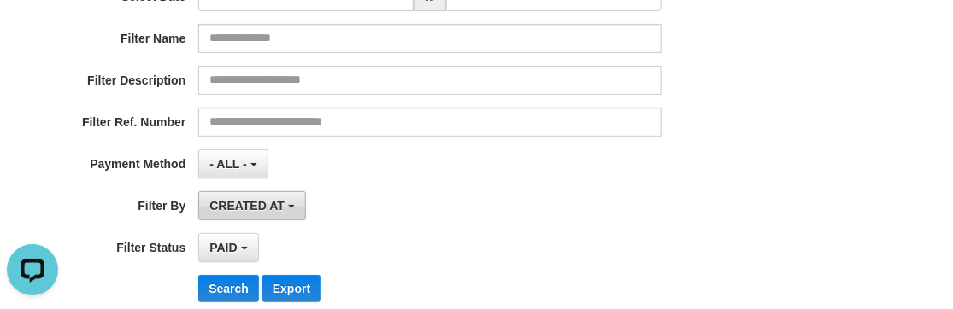
click at [261, 209] on span "CREATED AT" at bounding box center [246, 206] width 75 height 14
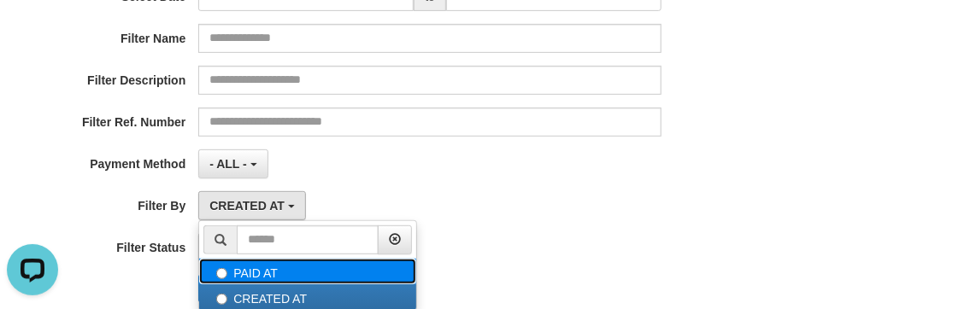
click at [259, 265] on label "PAID AT" at bounding box center [307, 272] width 217 height 26
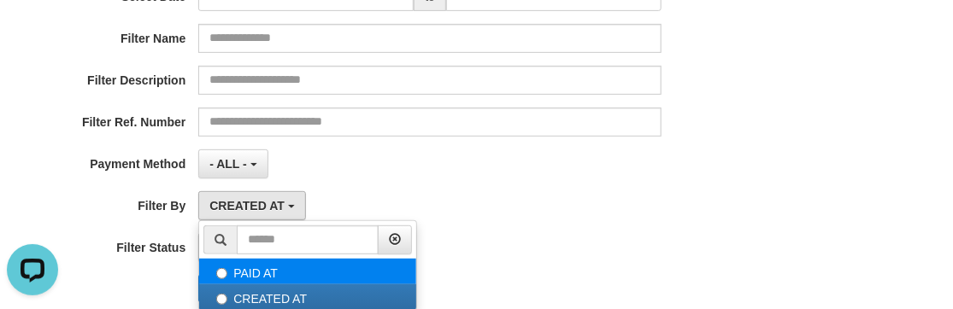
select select "*"
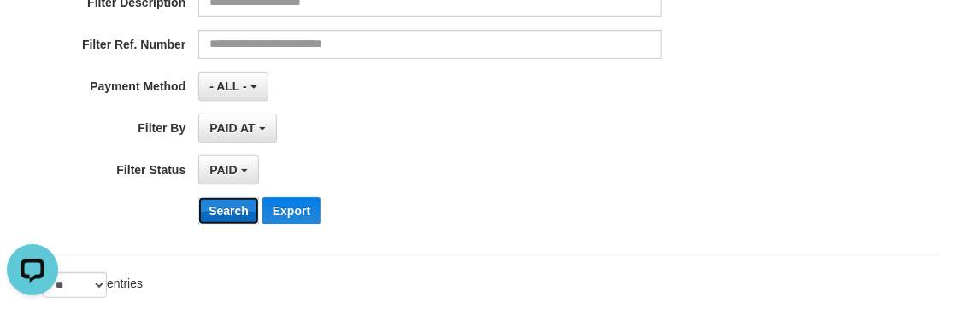
click at [238, 221] on button "Search" at bounding box center [228, 210] width 61 height 27
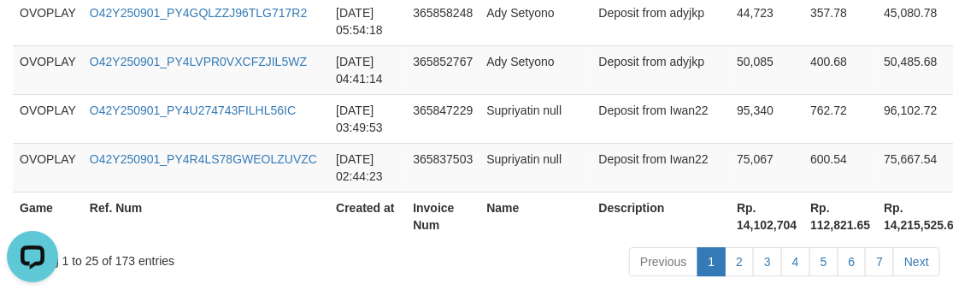
scroll to position [1770, 0]
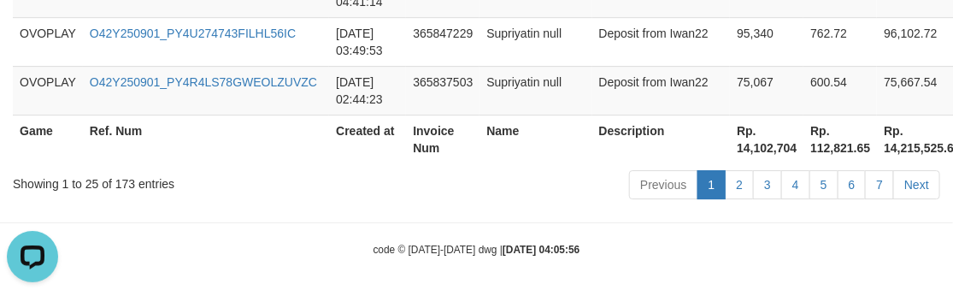
click at [730, 150] on th "Rp. 14,102,704" at bounding box center [766, 139] width 73 height 49
click at [730, 149] on th "Rp. 14,102,704" at bounding box center [766, 139] width 73 height 49
copy th "14,102,704"
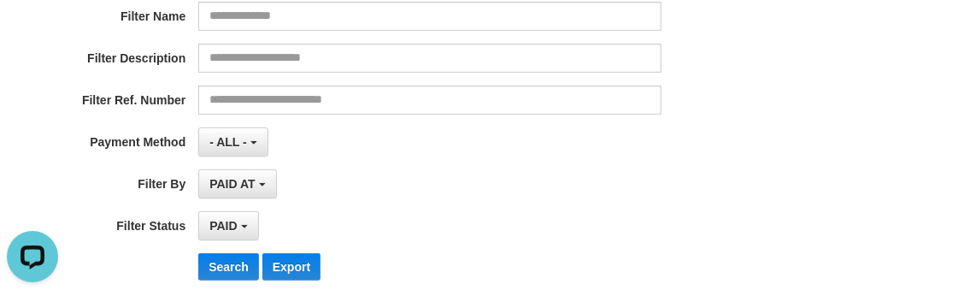
scroll to position [138, 0]
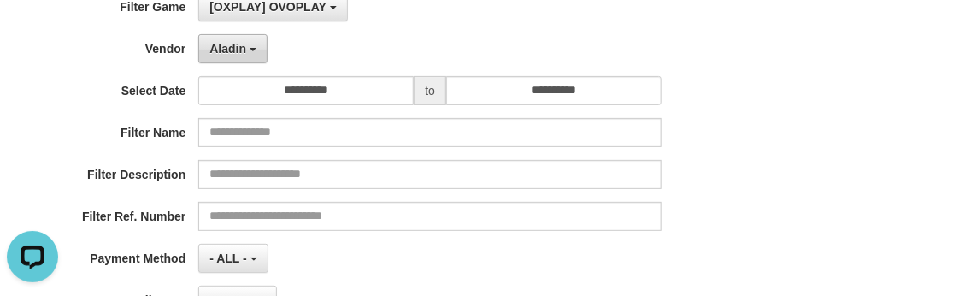
click at [258, 49] on button "Aladin" at bounding box center [232, 48] width 69 height 29
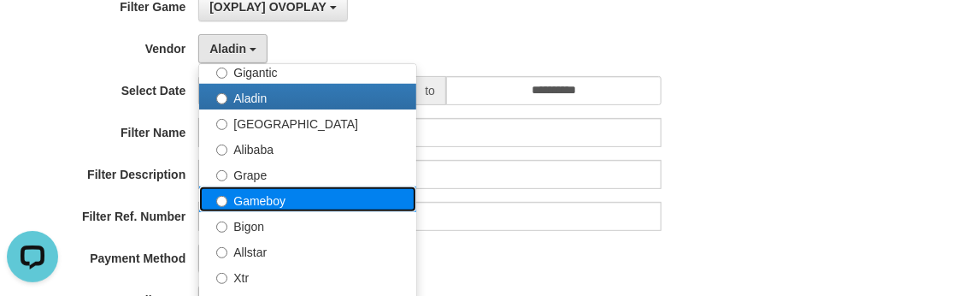
click at [298, 197] on label "Gameboy" at bounding box center [307, 199] width 217 height 26
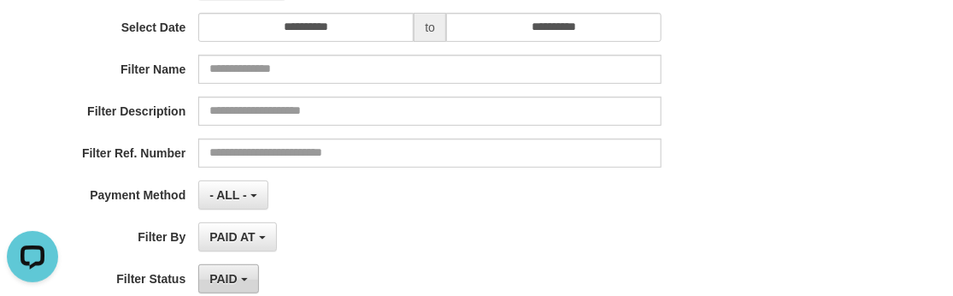
scroll to position [294, 0]
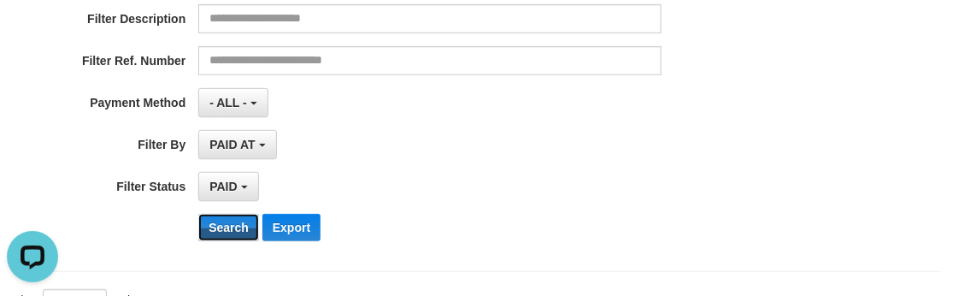
drag, startPoint x: 224, startPoint y: 215, endPoint x: 238, endPoint y: 210, distance: 14.6
click at [226, 215] on button "Search" at bounding box center [228, 227] width 61 height 27
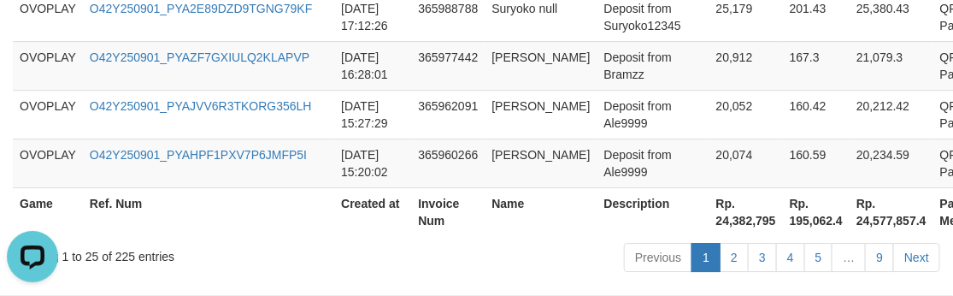
scroll to position [1770, 0]
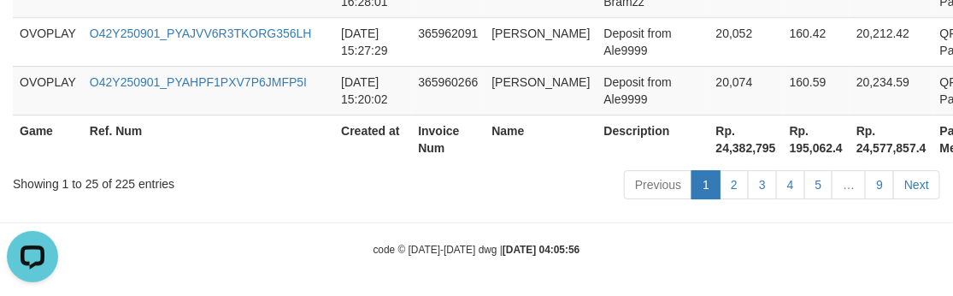
drag, startPoint x: 673, startPoint y: 159, endPoint x: 667, endPoint y: 144, distance: 16.5
click at [709, 146] on th "Rp. 24,382,795" at bounding box center [745, 139] width 73 height 49
click at [709, 142] on th "Rp. 24,382,795" at bounding box center [745, 139] width 73 height 49
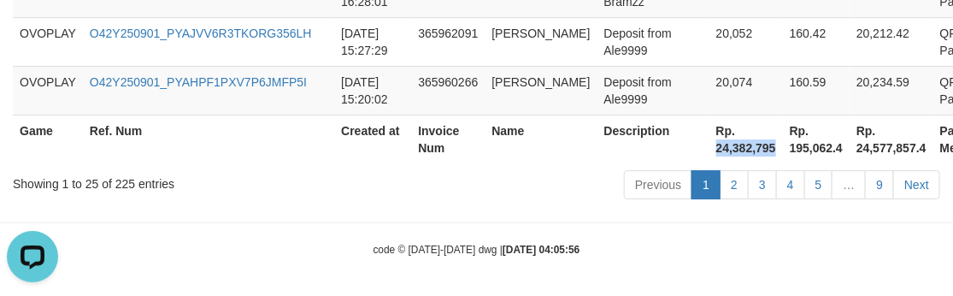
click at [709, 142] on th "Rp. 24,382,795" at bounding box center [745, 139] width 73 height 49
copy th "24,382,795"
click at [292, 191] on div "Showing 1 to 25 of 225 entries Previous 1 2 3 4 5 … 9 Next" at bounding box center [476, 186] width 953 height 37
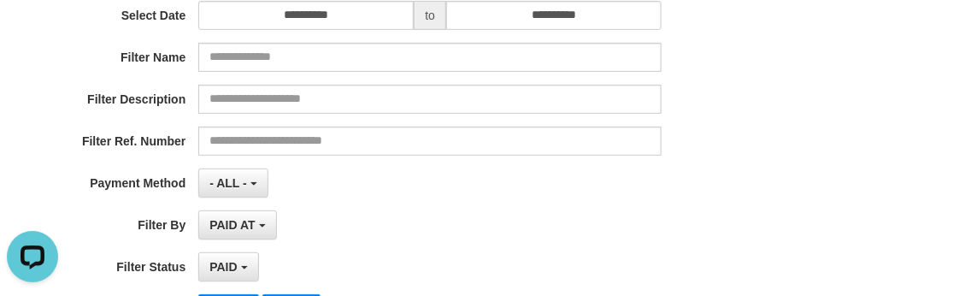
scroll to position [138, 0]
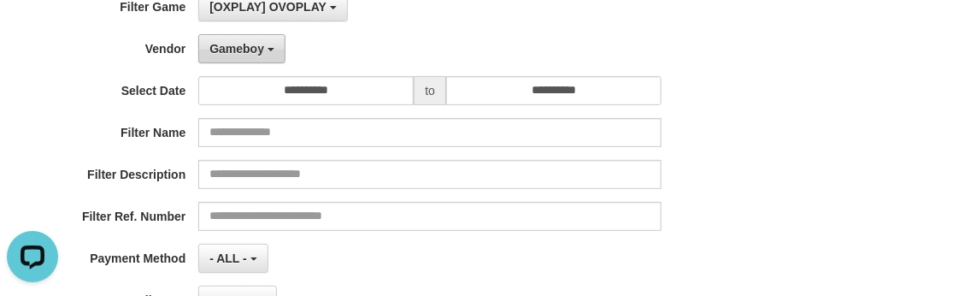
click at [246, 42] on span "Gameboy" at bounding box center [236, 49] width 55 height 14
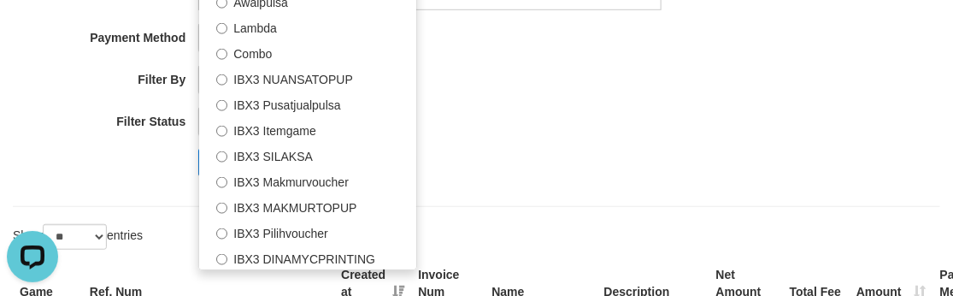
scroll to position [449, 0]
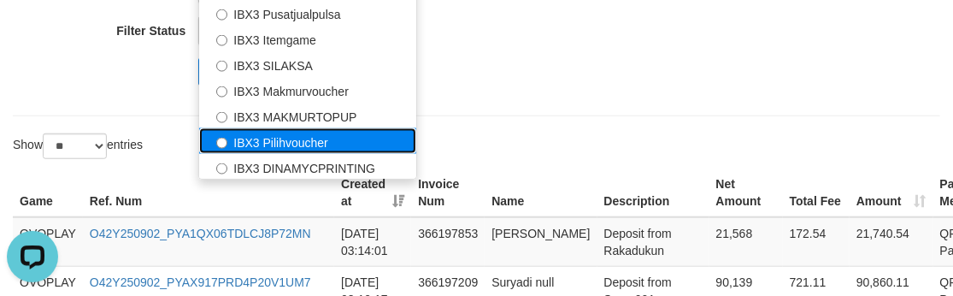
click at [274, 132] on label "IBX3 Pilihvoucher" at bounding box center [307, 141] width 217 height 26
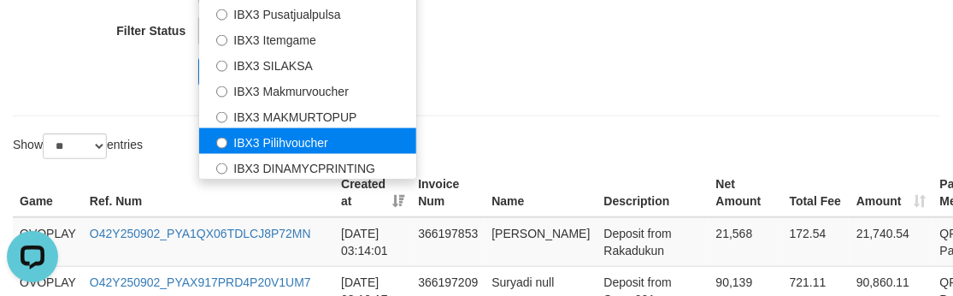
select select "**********"
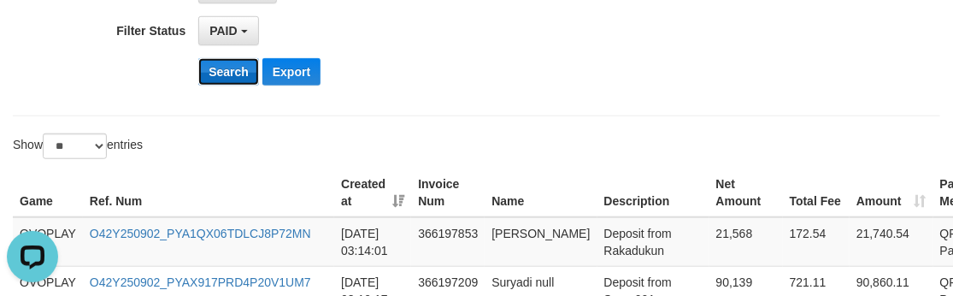
click at [226, 75] on button "Search" at bounding box center [228, 71] width 61 height 27
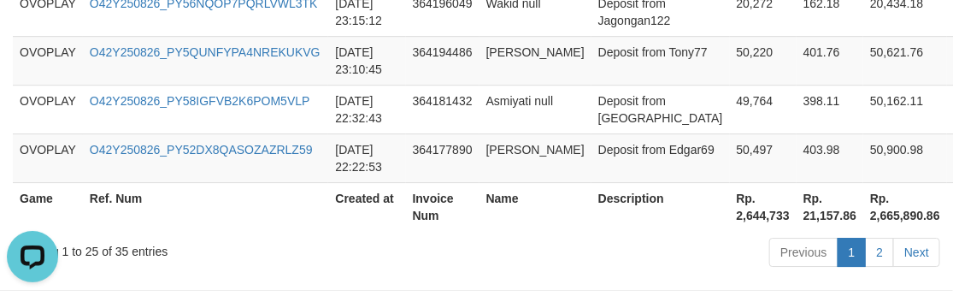
scroll to position [1770, 0]
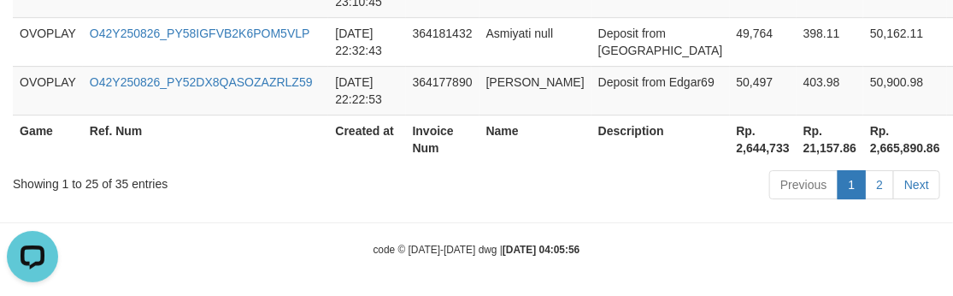
click at [730, 132] on th "Rp. 2,644,733" at bounding box center [763, 139] width 67 height 49
click at [730, 146] on th "Rp. 2,644,733" at bounding box center [763, 139] width 67 height 49
copy th "2,644,733"
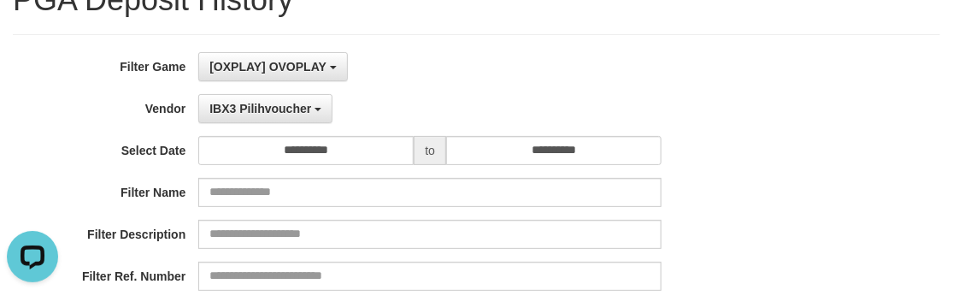
scroll to position [0, 0]
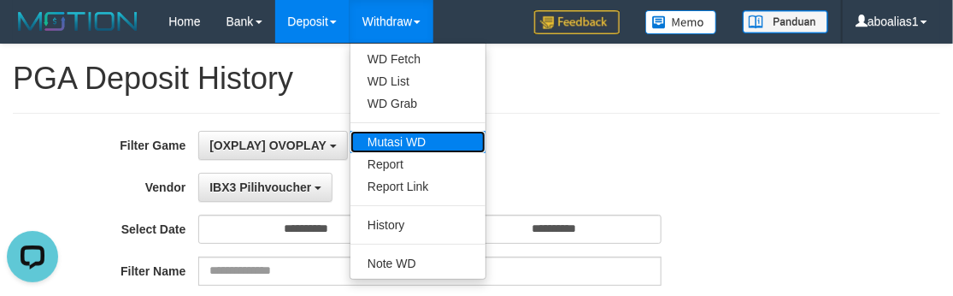
click at [403, 132] on link "Mutasi WD" at bounding box center [417, 142] width 135 height 22
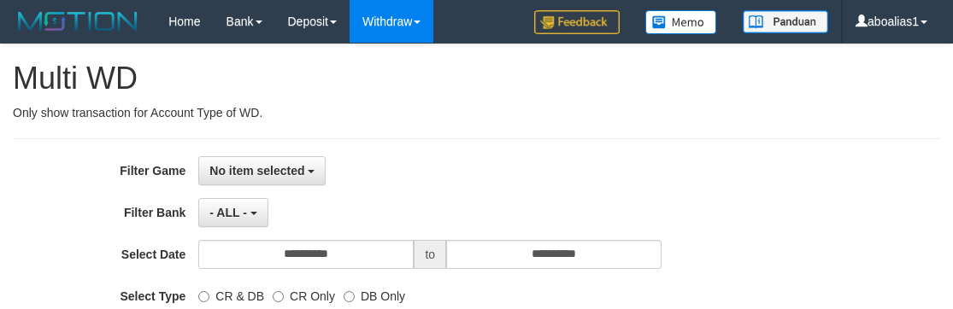
select select
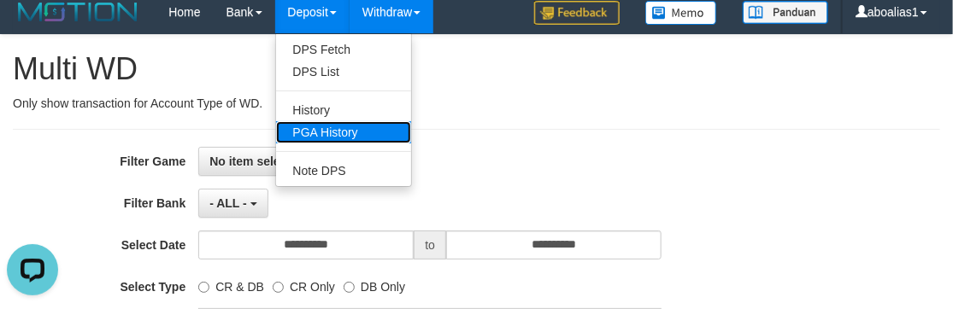
click at [327, 123] on link "PGA History" at bounding box center [343, 132] width 135 height 22
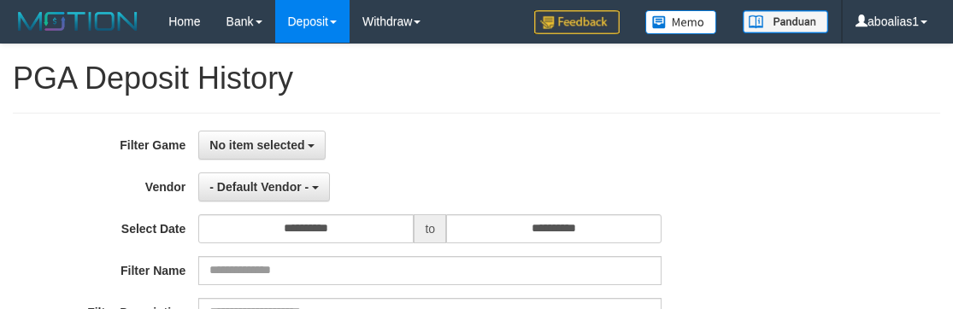
select select
select select "**"
click at [45, 80] on h1 "PGA Deposit History" at bounding box center [476, 79] width 927 height 34
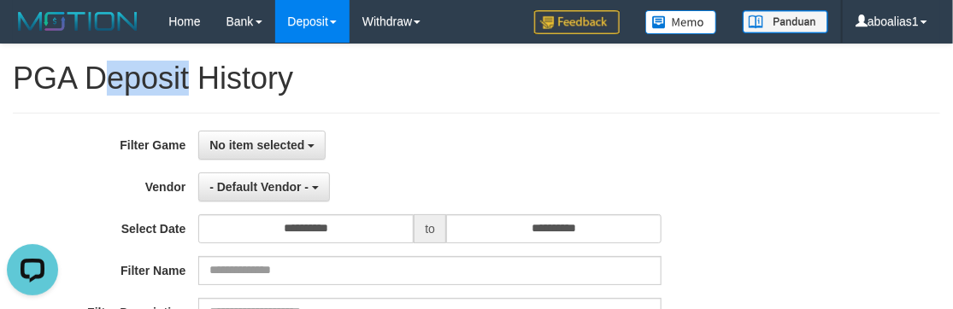
drag, startPoint x: 45, startPoint y: 78, endPoint x: 162, endPoint y: 75, distance: 117.1
click at [162, 75] on h1 "PGA Deposit History" at bounding box center [476, 79] width 927 height 34
click at [133, 75] on h1 "PGA Deposit History" at bounding box center [476, 79] width 927 height 34
drag, startPoint x: 9, startPoint y: 73, endPoint x: 356, endPoint y: 79, distance: 347.0
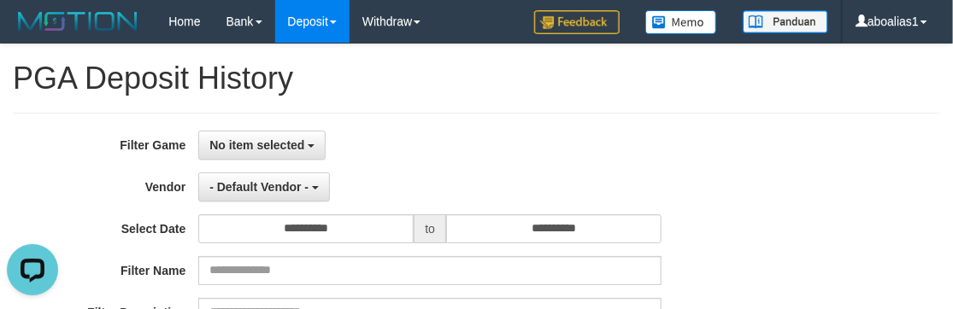
click at [351, 85] on h1 "PGA Deposit History" at bounding box center [476, 79] width 927 height 34
click at [203, 142] on button "No item selected" at bounding box center [261, 145] width 127 height 29
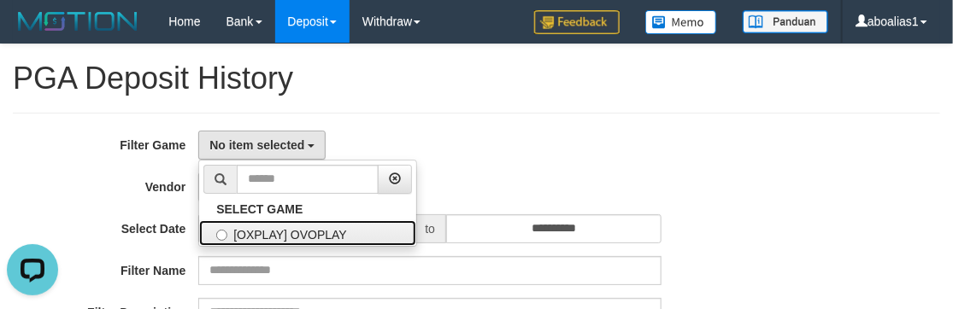
click at [214, 222] on label "[OXPLAY] OVOPLAY" at bounding box center [307, 233] width 217 height 26
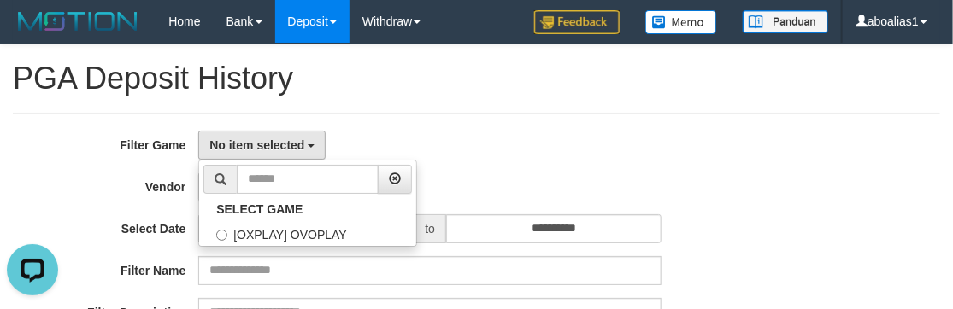
select select "****"
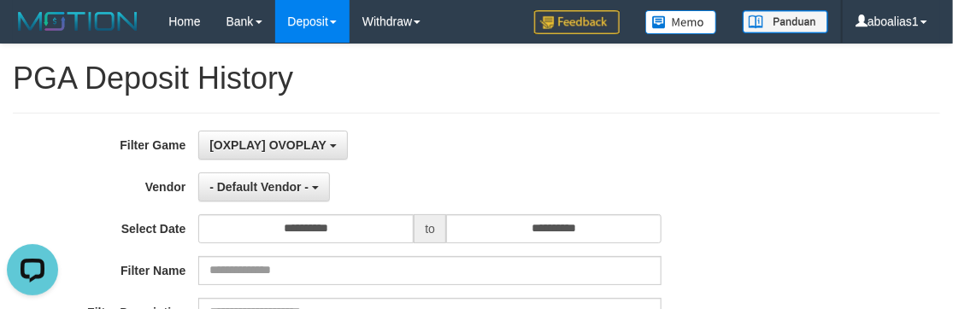
scroll to position [15, 0]
